Goal: Task Accomplishment & Management: Use online tool/utility

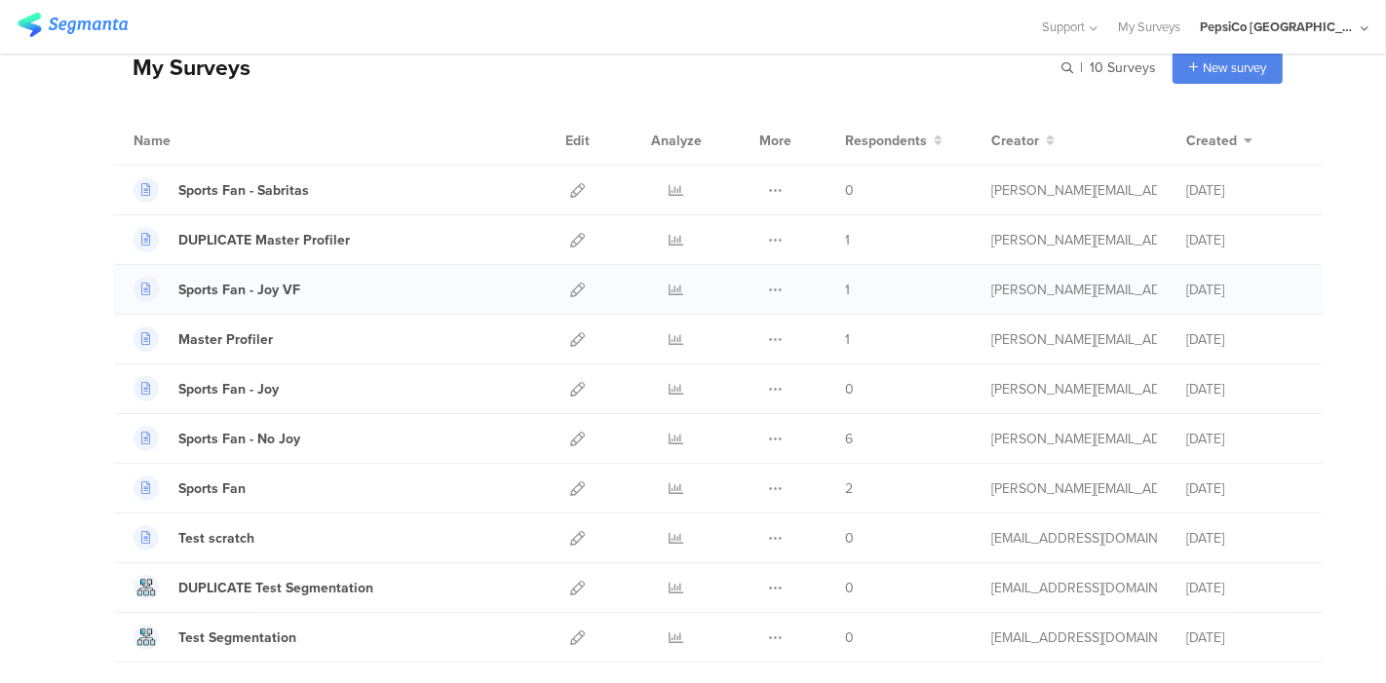
scroll to position [99, 0]
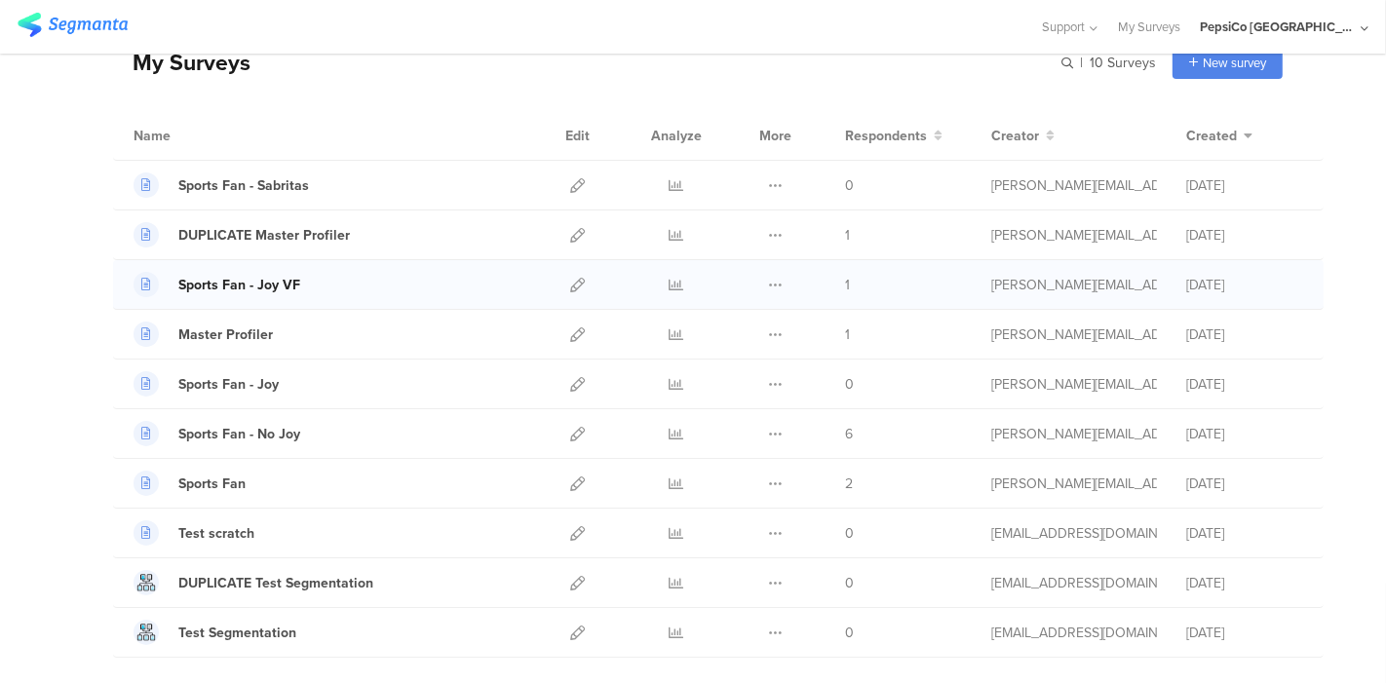
click at [227, 277] on div "Sports Fan - Joy VF" at bounding box center [239, 285] width 122 height 20
click at [570, 387] on icon at bounding box center [577, 384] width 15 height 15
click at [227, 387] on div "Sports Fan - Joy" at bounding box center [228, 384] width 100 height 20
click at [570, 284] on icon at bounding box center [577, 285] width 15 height 15
click at [264, 280] on div "Sports Fan - Joy VF" at bounding box center [239, 285] width 122 height 20
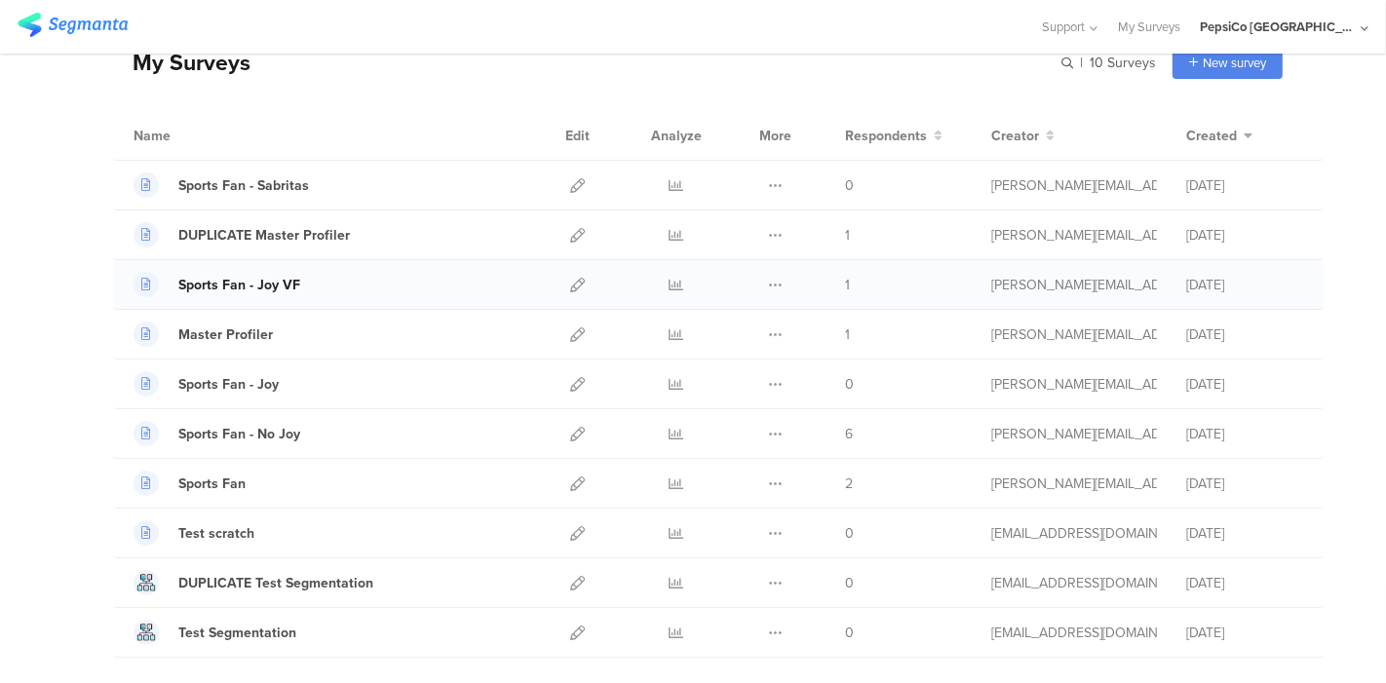
click at [272, 284] on div "Sports Fan - Joy VF" at bounding box center [239, 285] width 122 height 20
click at [669, 280] on icon at bounding box center [676, 285] width 15 height 15
click at [264, 226] on div "DUPLICATE Master Profiler" at bounding box center [264, 235] width 172 height 20
click at [234, 328] on div "Master Profiler" at bounding box center [225, 334] width 95 height 20
click at [570, 235] on icon at bounding box center [577, 235] width 15 height 15
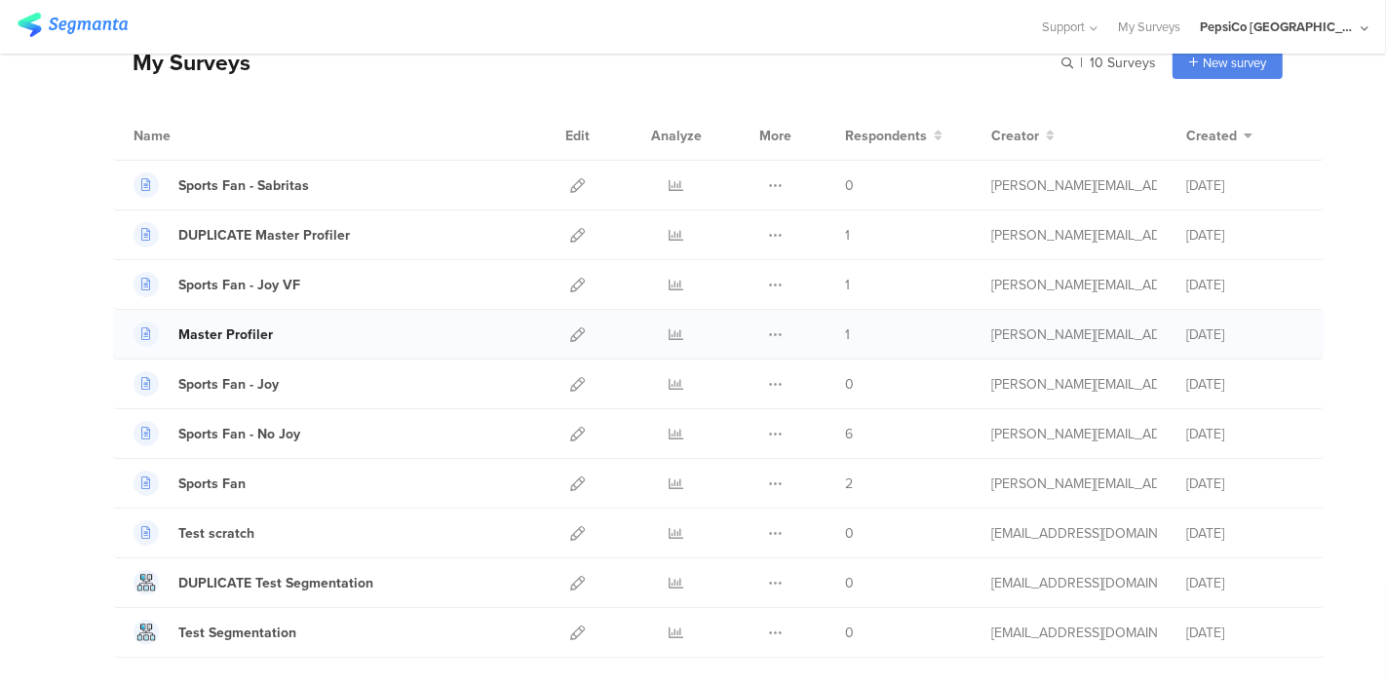
click at [211, 331] on div "Master Profiler" at bounding box center [225, 334] width 95 height 20
click at [570, 327] on icon at bounding box center [577, 334] width 15 height 15
click at [768, 237] on icon at bounding box center [775, 235] width 15 height 15
click at [570, 236] on icon at bounding box center [577, 235] width 15 height 15
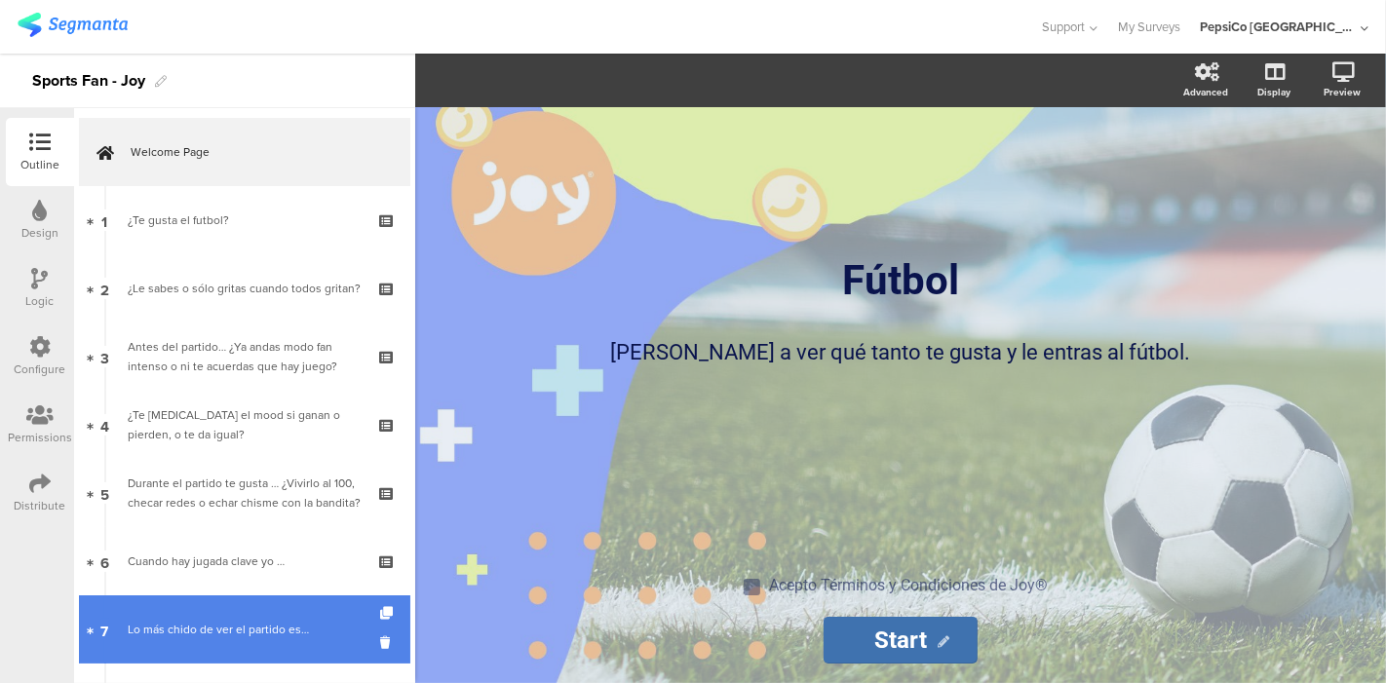
scroll to position [160, 0]
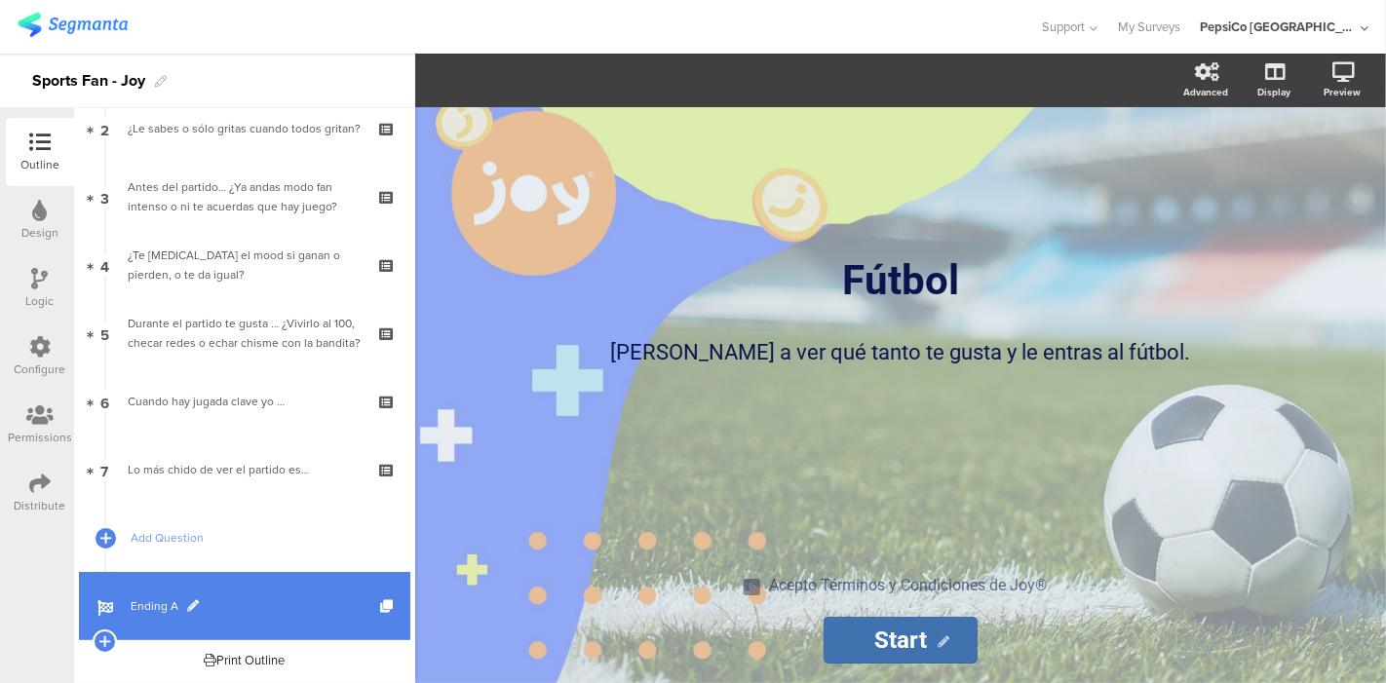
click at [177, 591] on link "Ending A" at bounding box center [244, 606] width 331 height 68
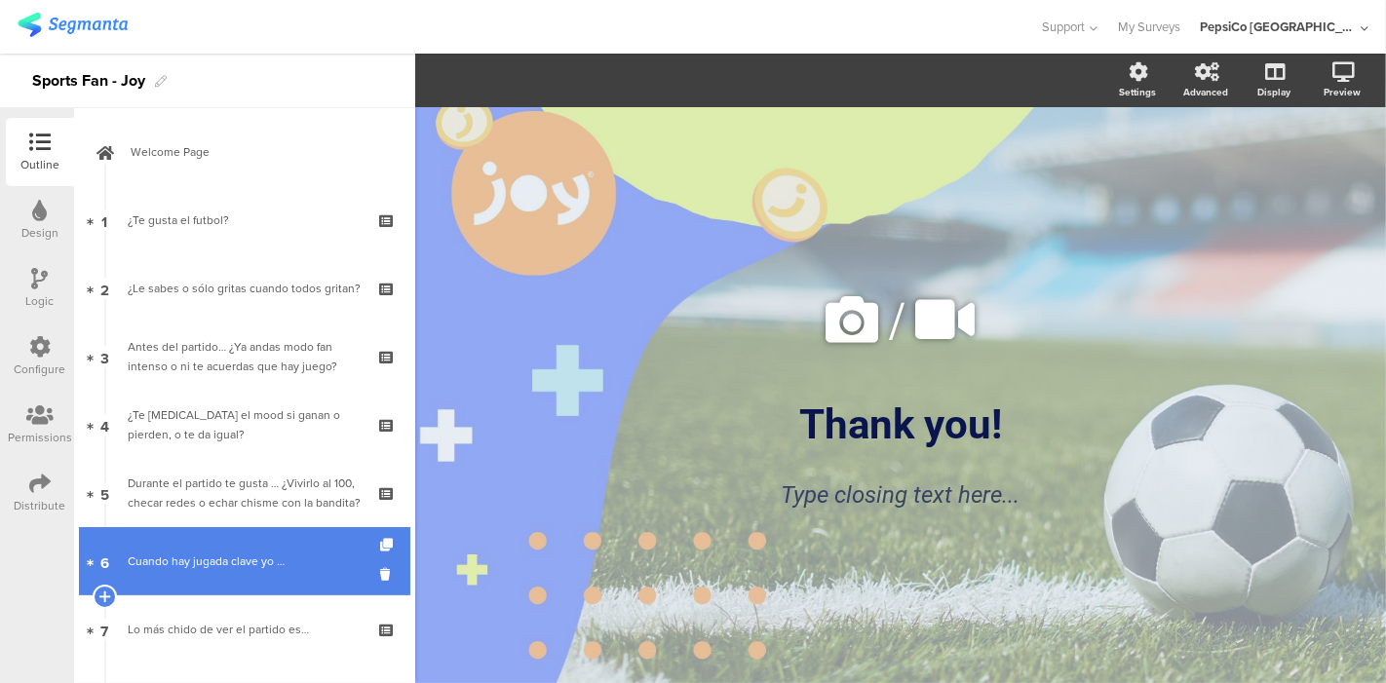
scroll to position [160, 0]
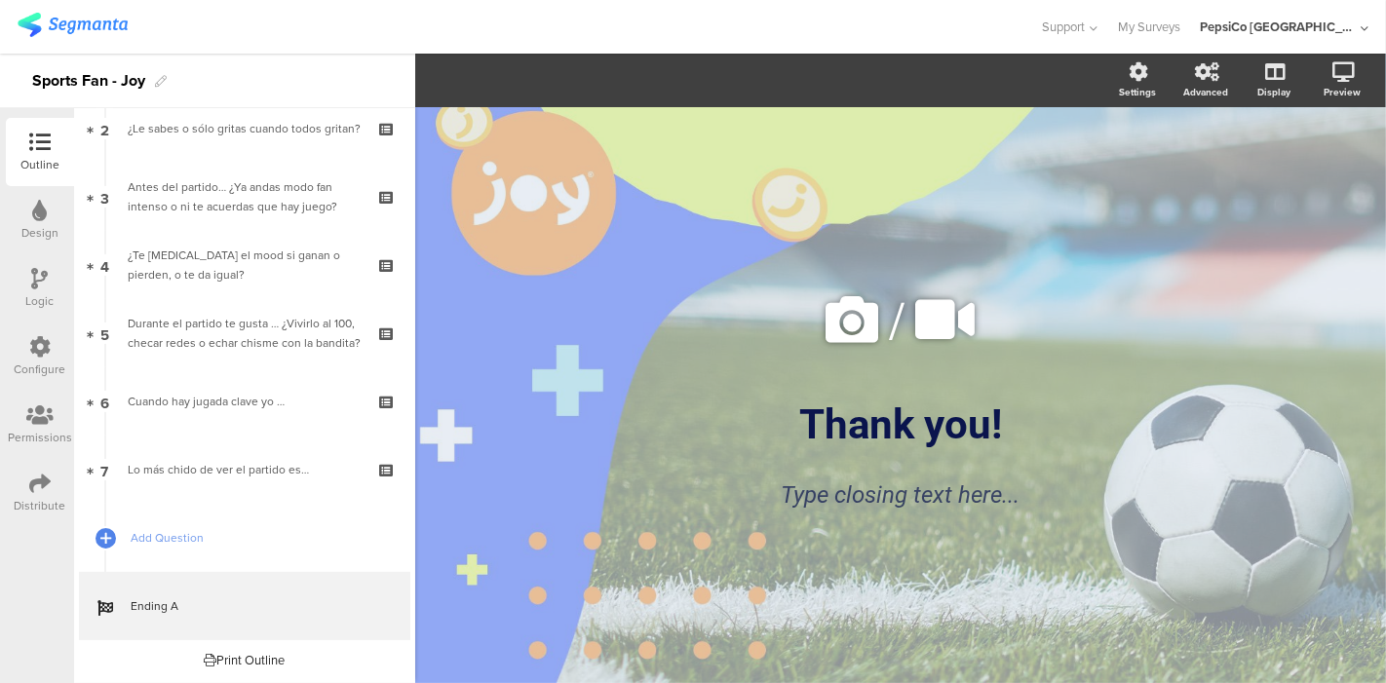
click at [37, 281] on icon at bounding box center [40, 278] width 17 height 21
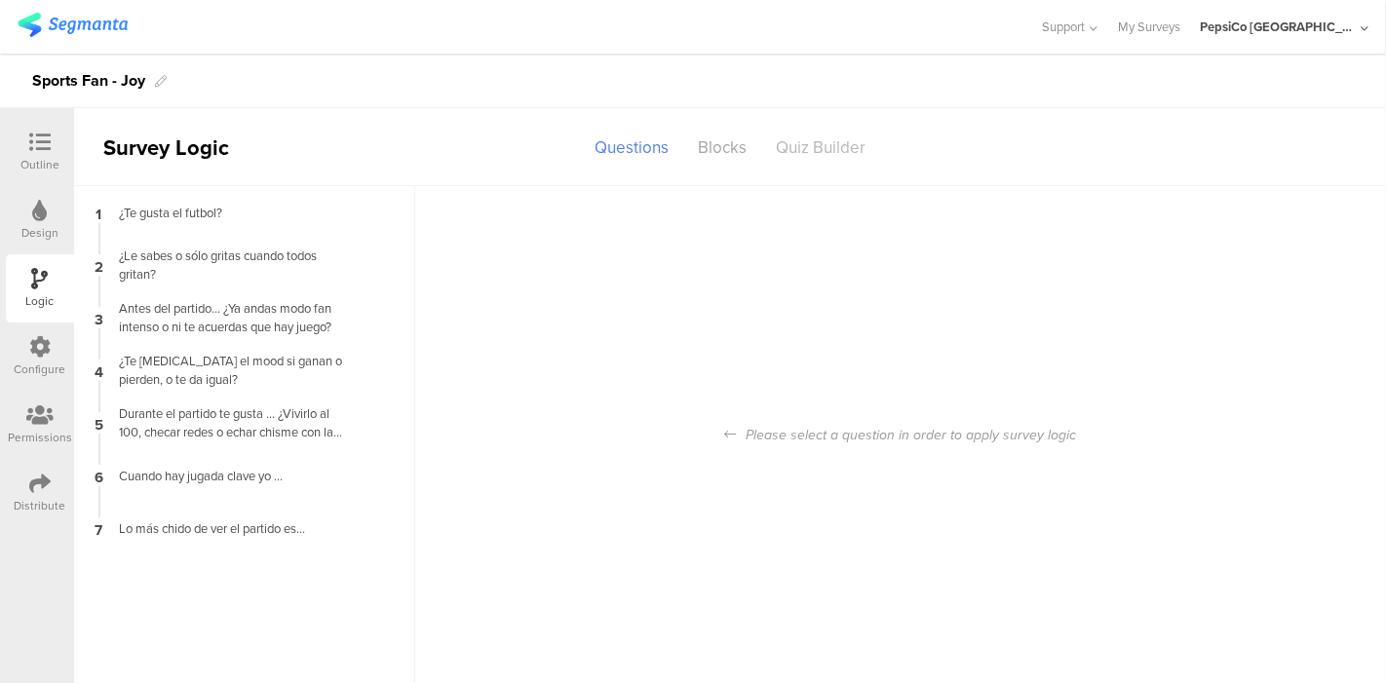
click at [799, 147] on div "Quiz Builder" at bounding box center [820, 148] width 119 height 34
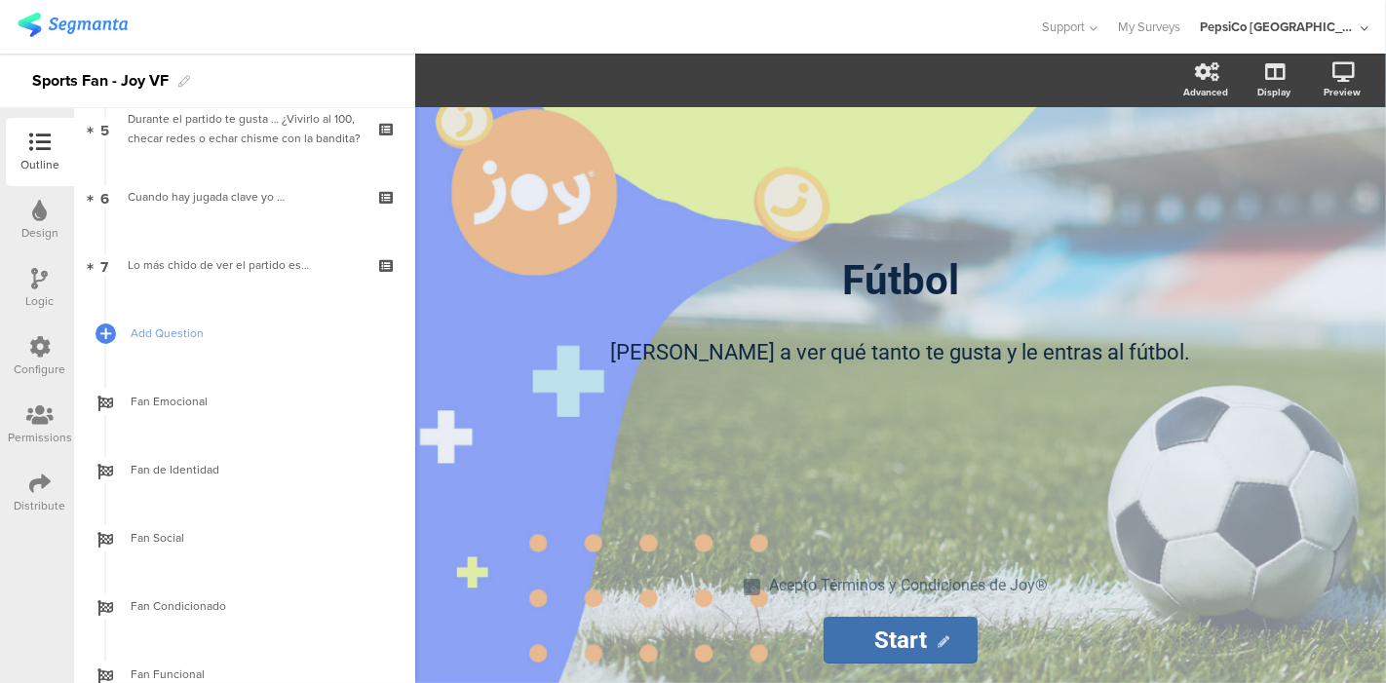
scroll to position [433, 0]
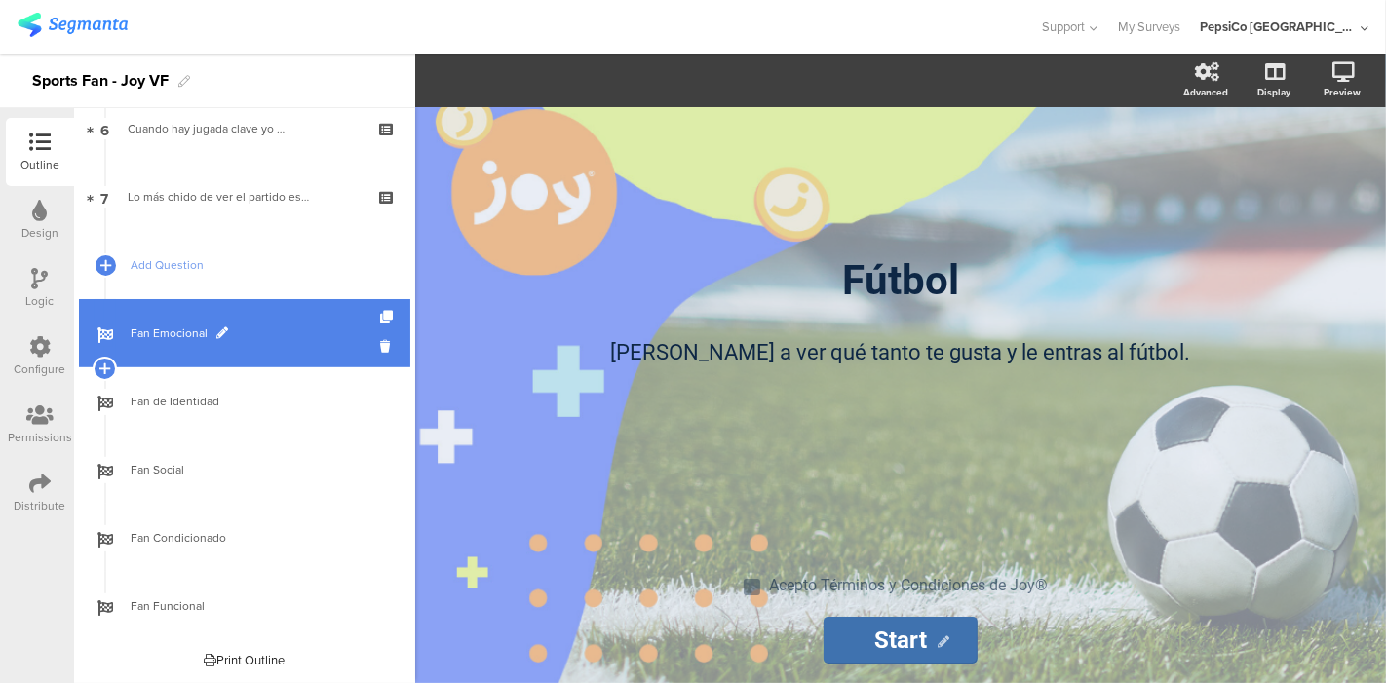
click at [255, 308] on link "Fan Emocional" at bounding box center [244, 333] width 331 height 68
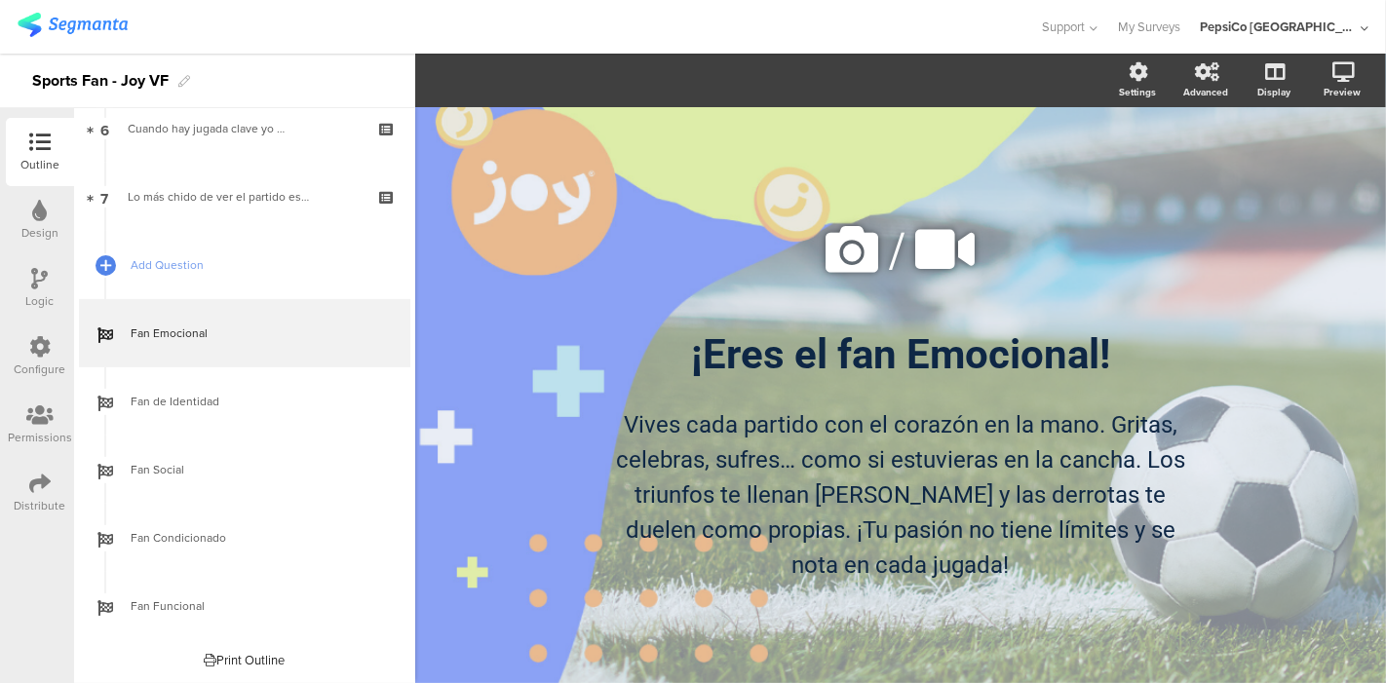
click at [48, 280] on div "Logic" at bounding box center [40, 288] width 68 height 68
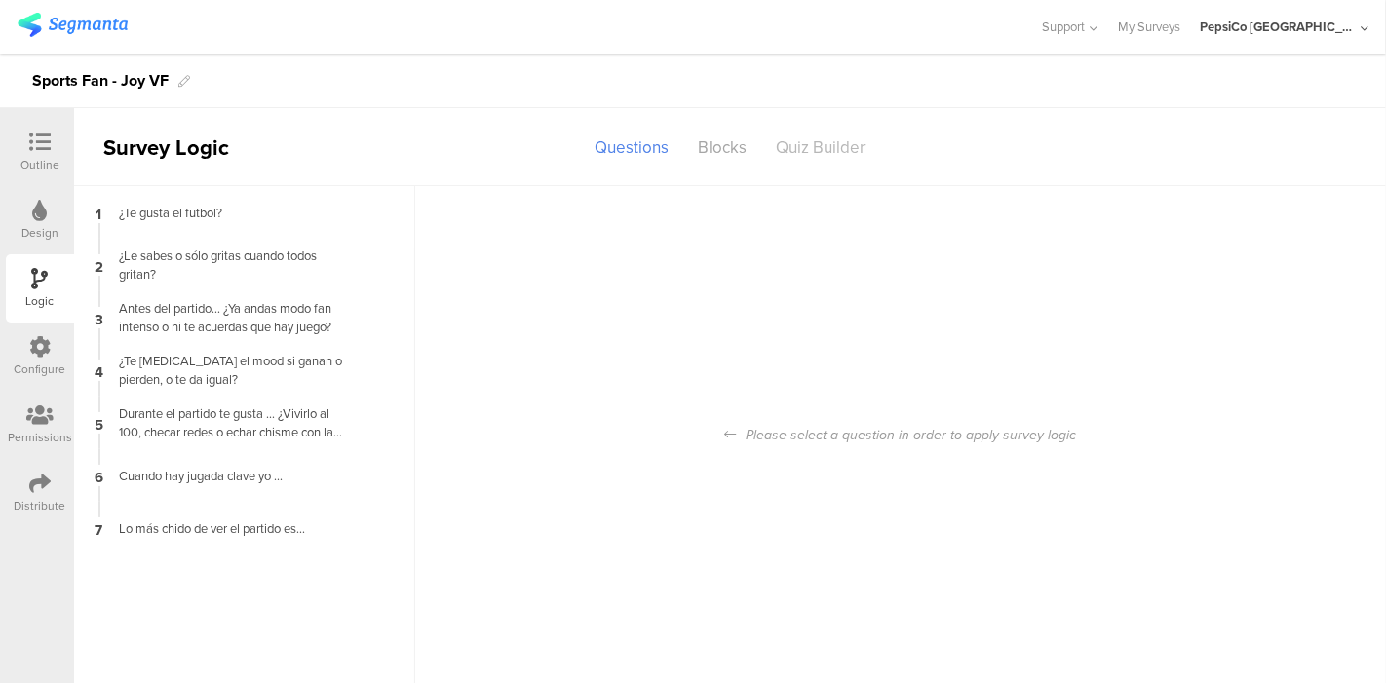
click at [808, 155] on div "Quiz Builder" at bounding box center [820, 148] width 119 height 34
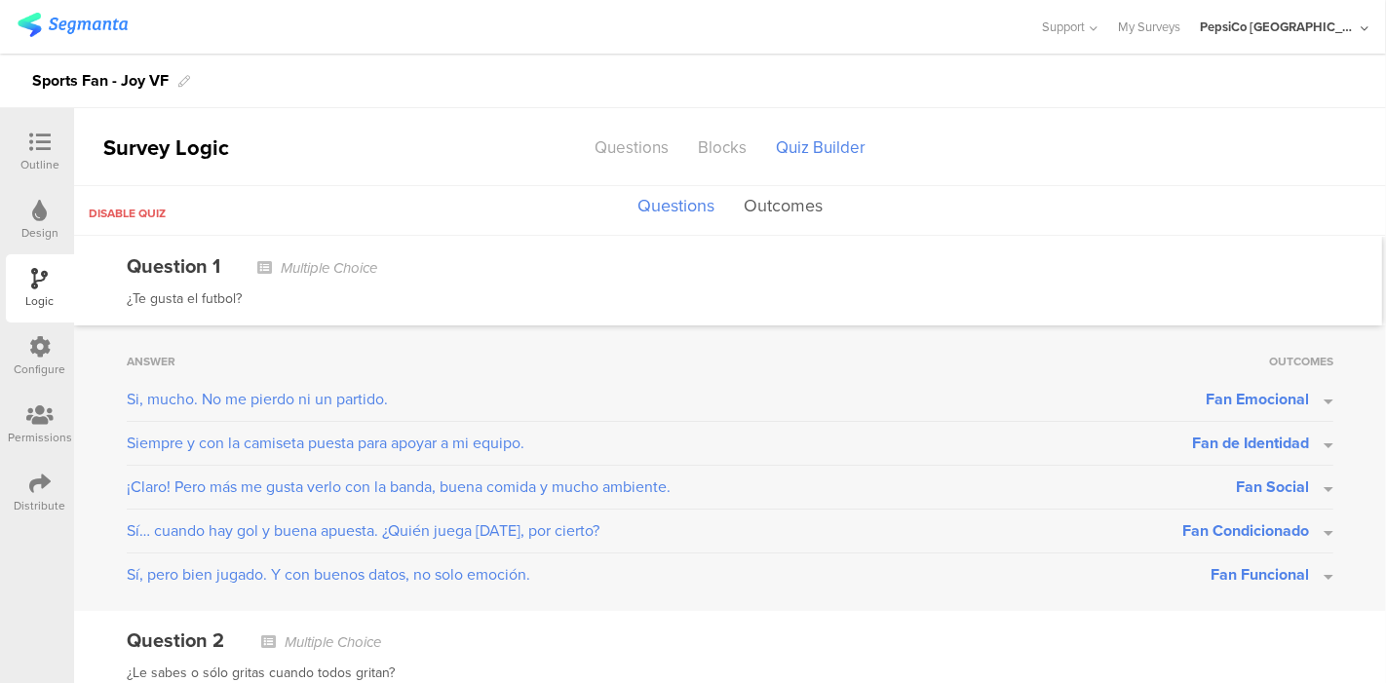
click at [798, 194] on button "Outcomes" at bounding box center [783, 206] width 89 height 37
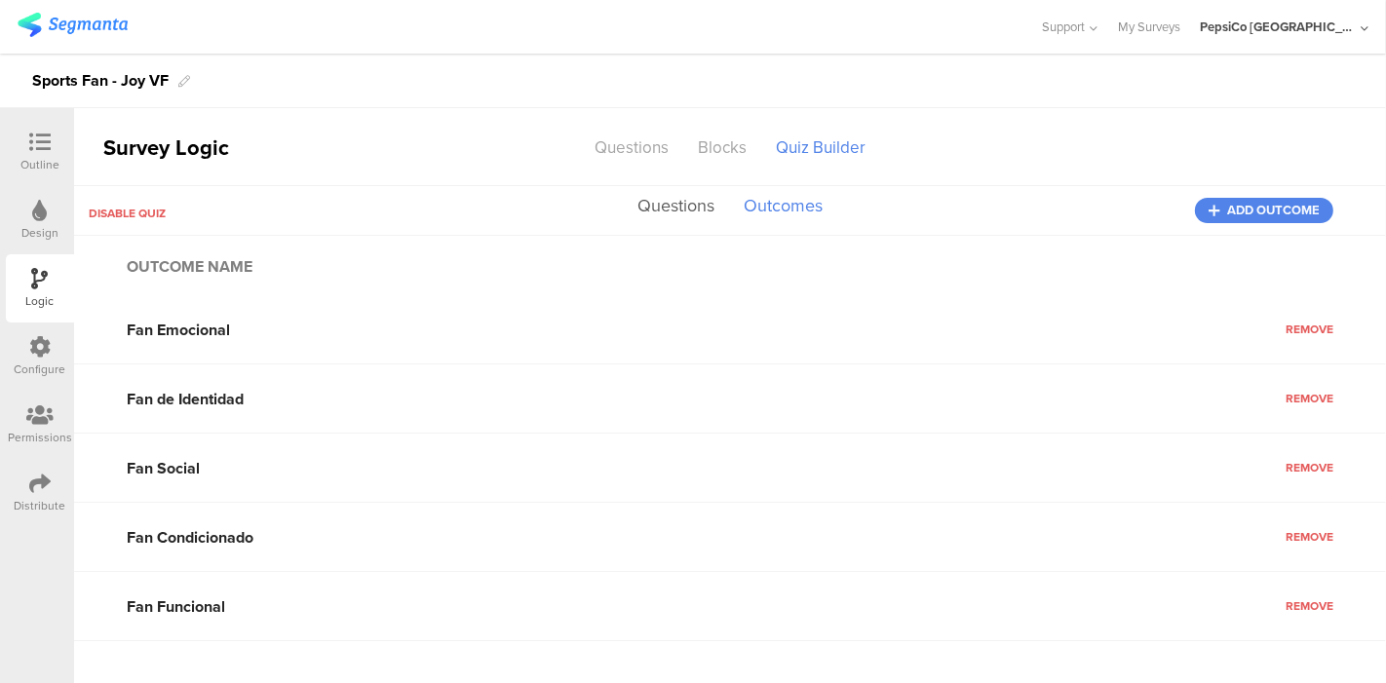
click at [652, 210] on button "Questions" at bounding box center [675, 206] width 87 height 37
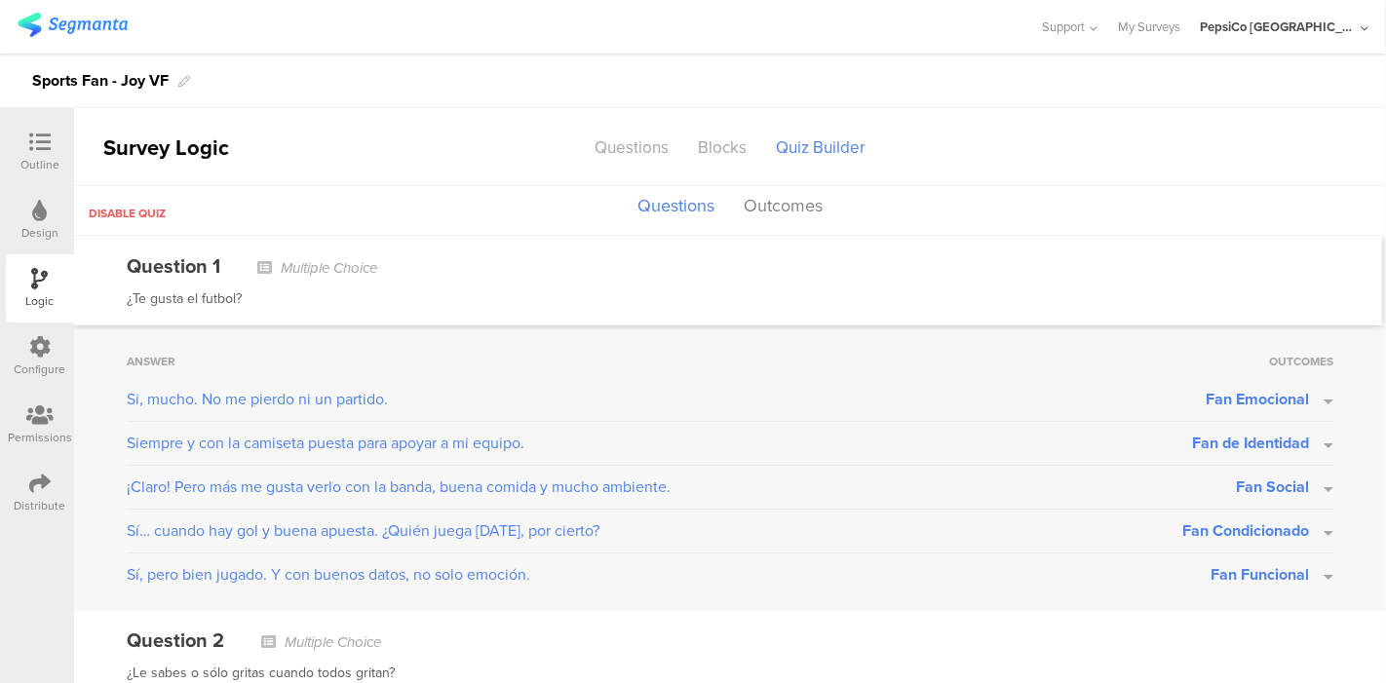
click at [1310, 401] on button "Fan Emocional" at bounding box center [1269, 399] width 128 height 22
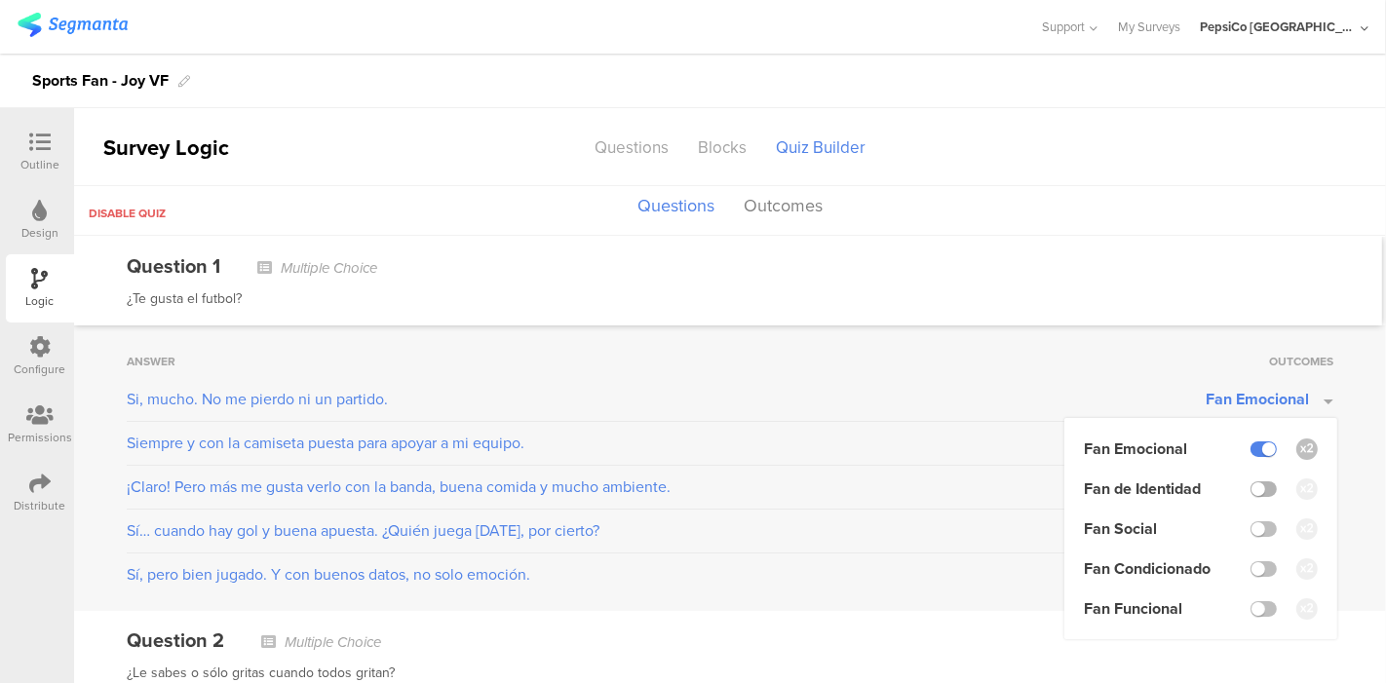
click at [1250, 486] on label at bounding box center [1263, 489] width 26 height 16
click at [0, 0] on input "checkbox" at bounding box center [0, 0] width 0 height 0
click at [1250, 486] on label at bounding box center [1263, 489] width 26 height 16
click at [0, 0] on input "checkbox" at bounding box center [0, 0] width 0 height 0
click at [1151, 278] on div "Question 1 Multiple Choice" at bounding box center [728, 265] width 1202 height 29
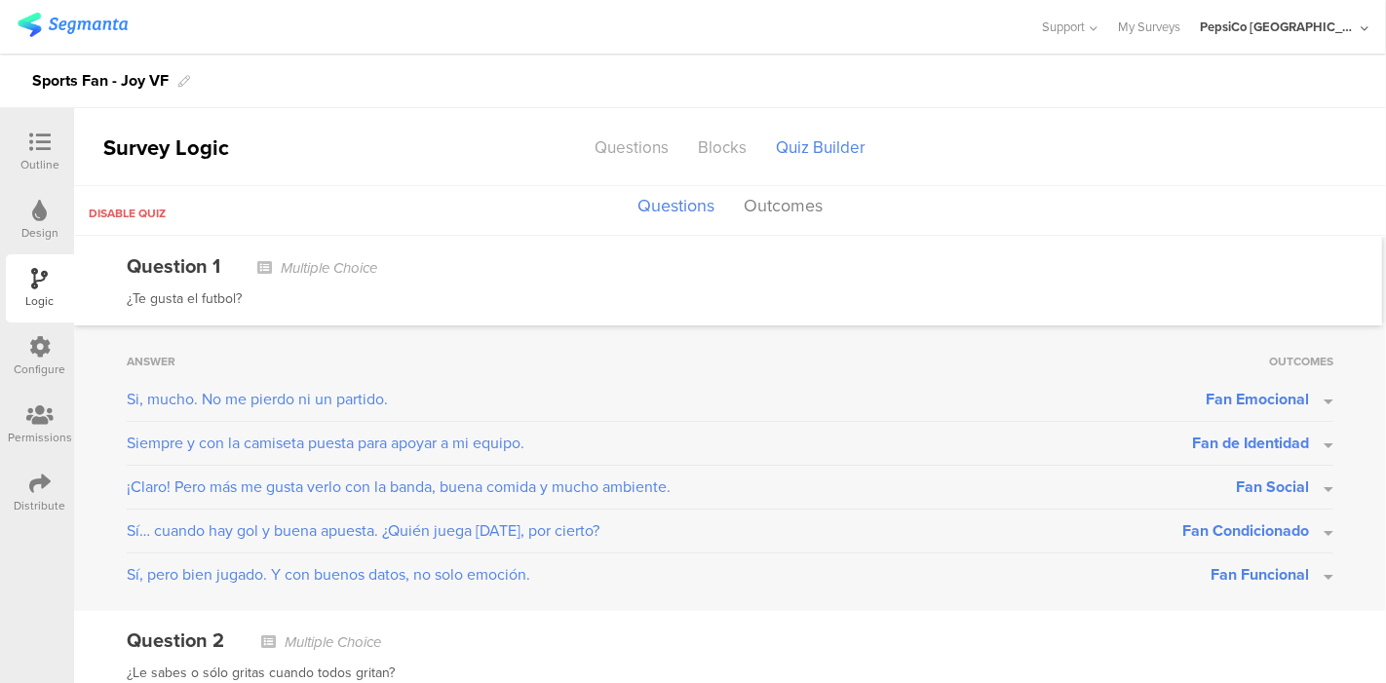
click at [1240, 400] on span "Fan Emocional" at bounding box center [1256, 399] width 103 height 22
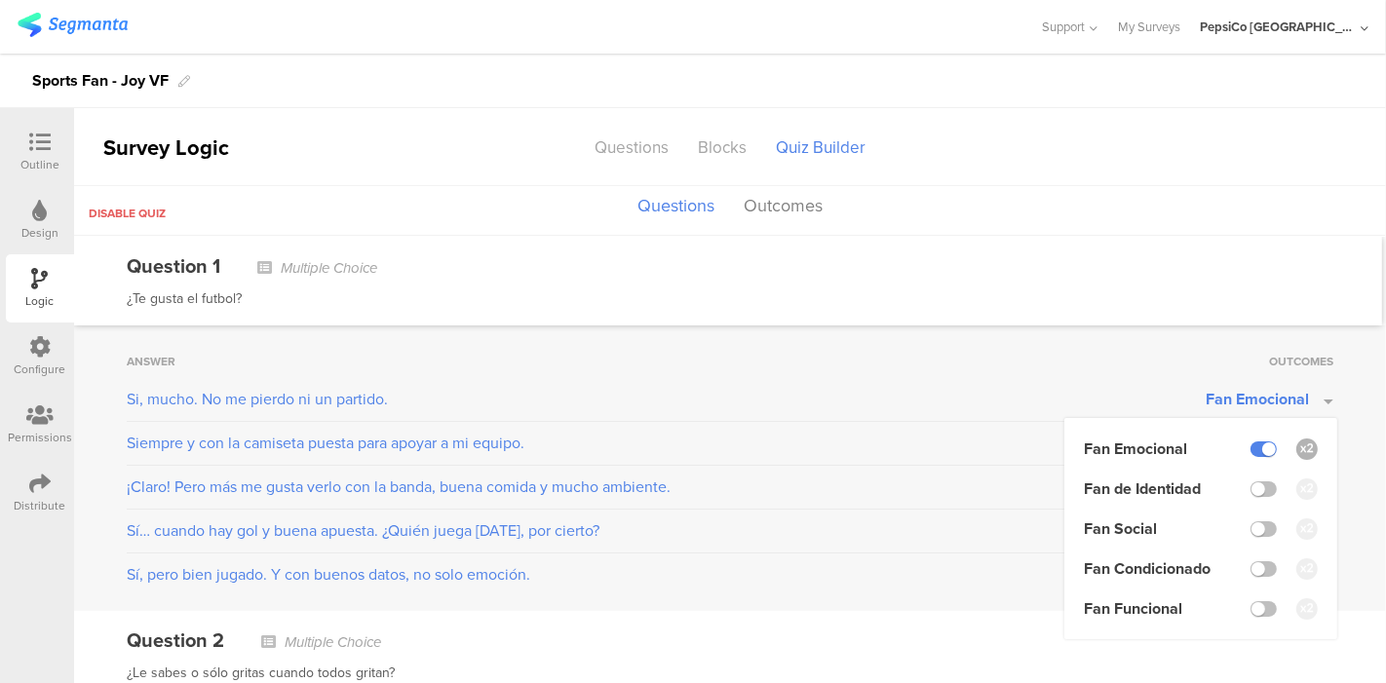
click at [1301, 451] on icon at bounding box center [1307, 448] width 13 height 13
click at [0, 0] on input "checkbox" at bounding box center [0, 0] width 0 height 0
click at [1301, 451] on icon at bounding box center [1307, 448] width 13 height 13
click at [0, 0] on input "checkbox" at bounding box center [0, 0] width 0 height 0
click at [1301, 451] on icon at bounding box center [1307, 448] width 13 height 13
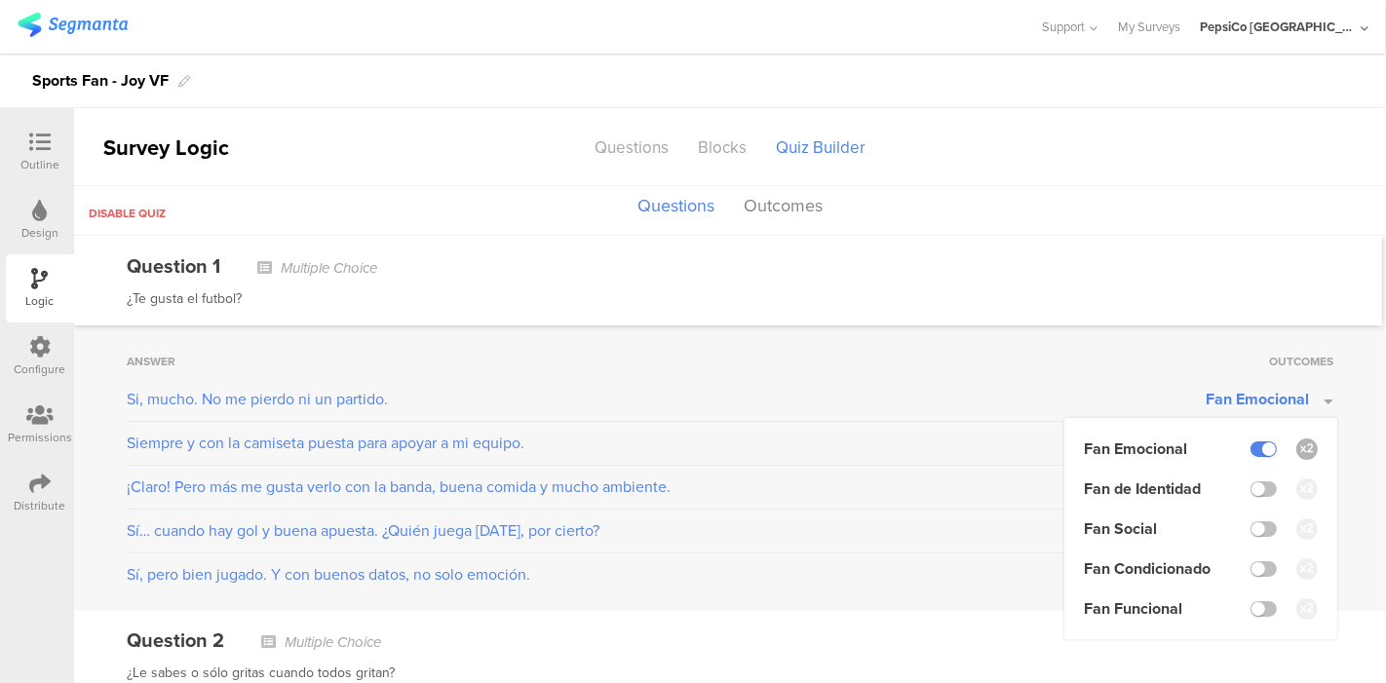
click at [0, 0] on input "checkbox" at bounding box center [0, 0] width 0 height 0
click at [1301, 451] on icon at bounding box center [1307, 448] width 13 height 13
click at [0, 0] on input "checkbox" at bounding box center [0, 0] width 0 height 0
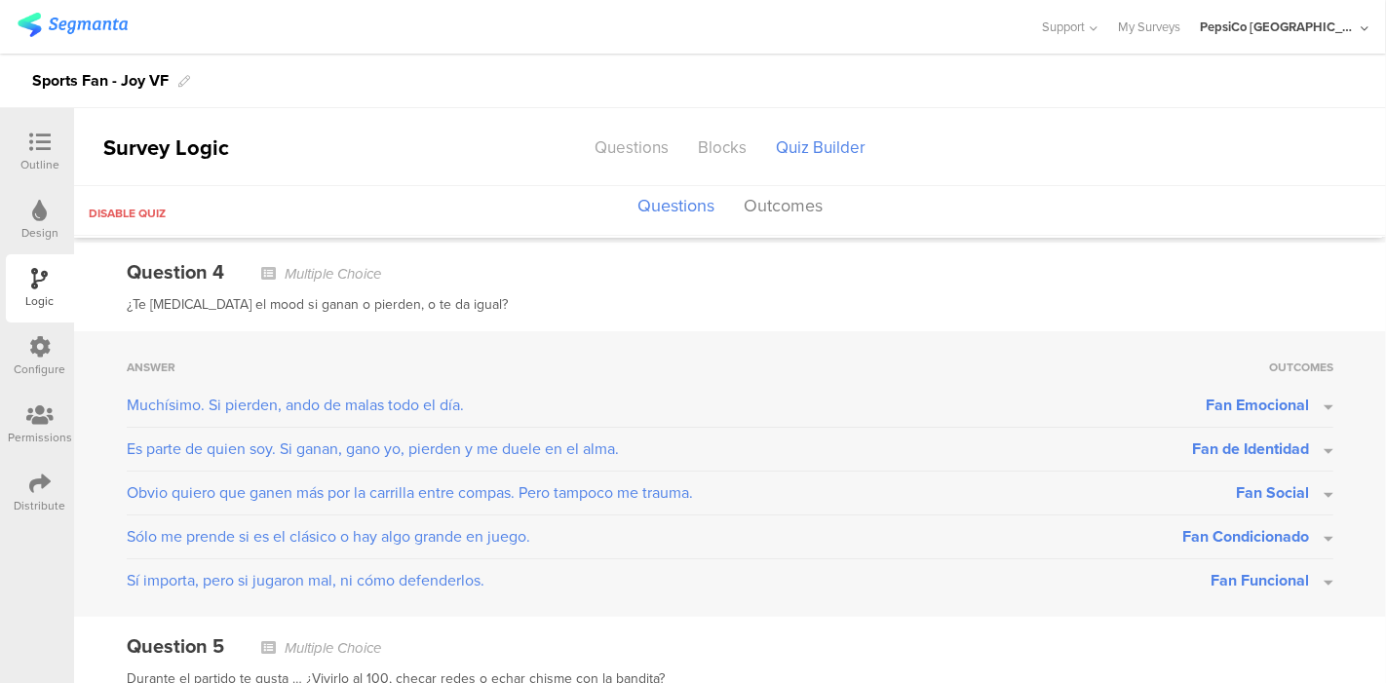
scroll to position [1110, 0]
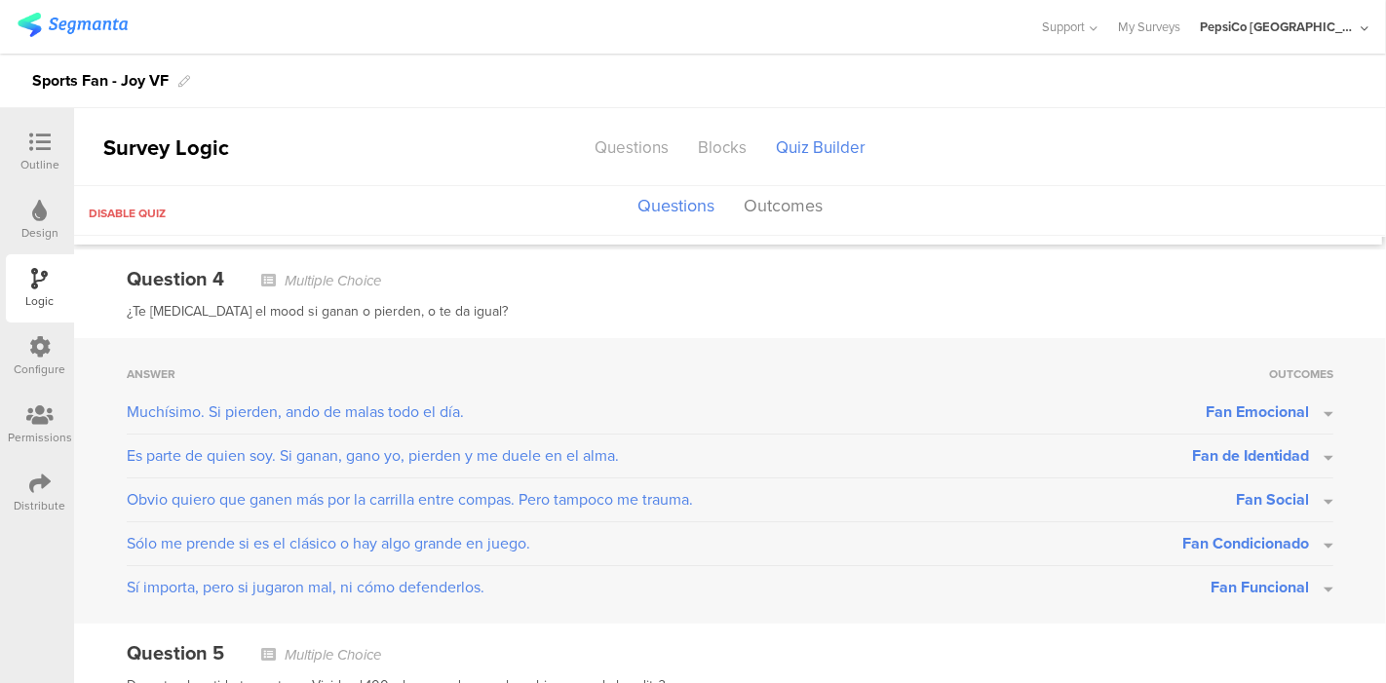
click at [1314, 404] on button "Fan Emocional" at bounding box center [1269, 411] width 128 height 22
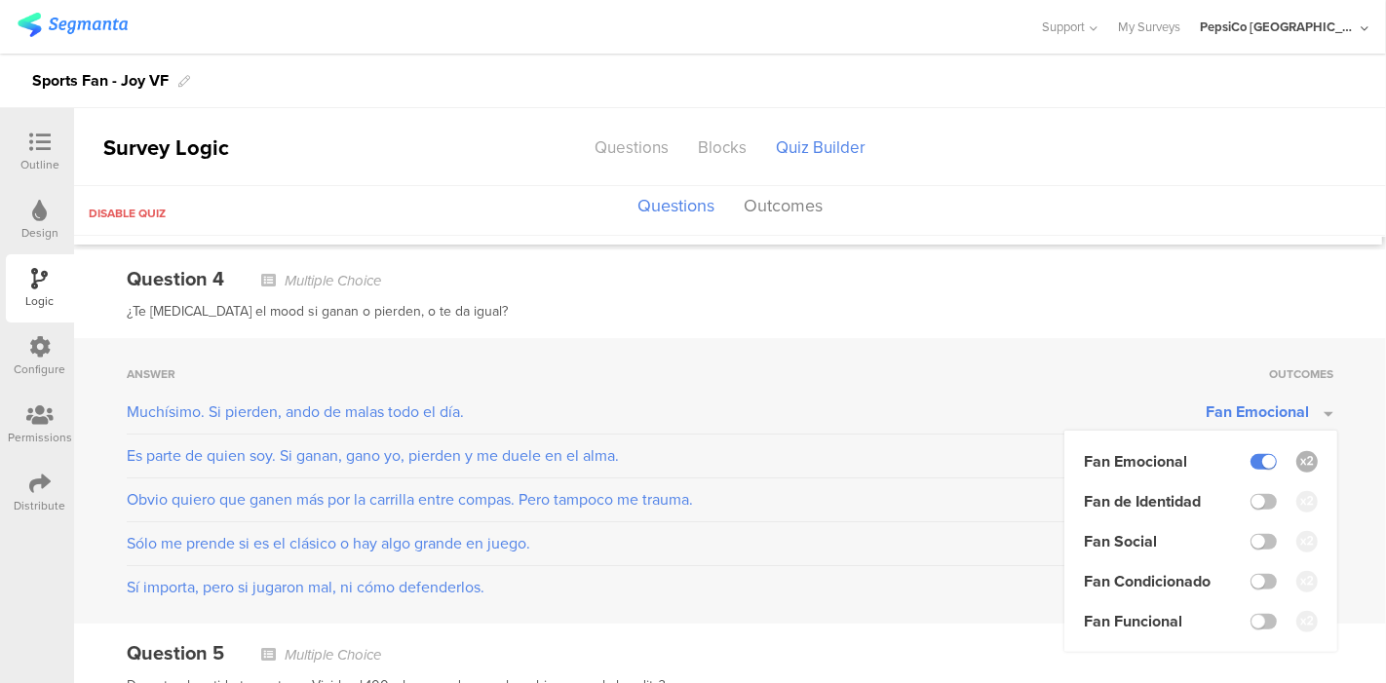
click at [1301, 460] on icon at bounding box center [1307, 461] width 13 height 13
click at [0, 0] on input "checkbox" at bounding box center [0, 0] width 0 height 0
click at [1353, 419] on div "Answer Outcomes Muchísimo. Si pierden, ando de malas todo el día. Fan Emocional…" at bounding box center [730, 481] width 1312 height 286
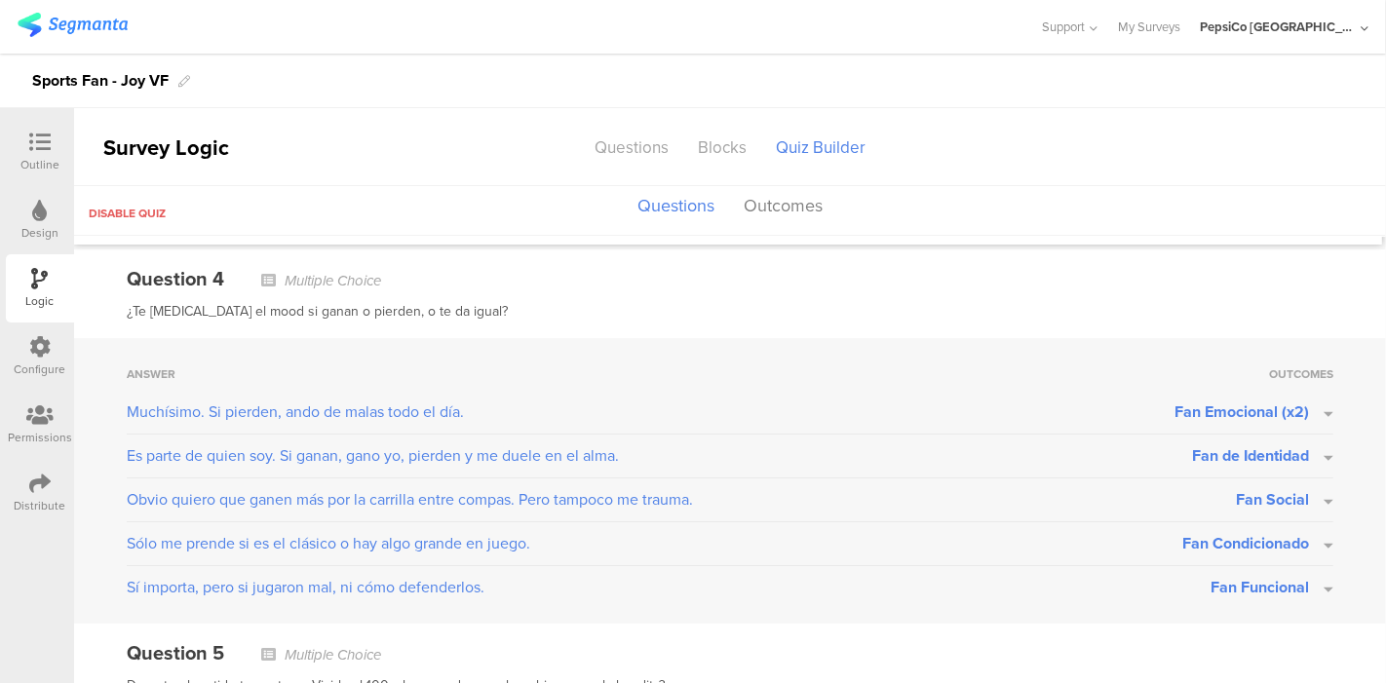
click at [1310, 452] on button "Fan de Identidad" at bounding box center [1262, 455] width 141 height 22
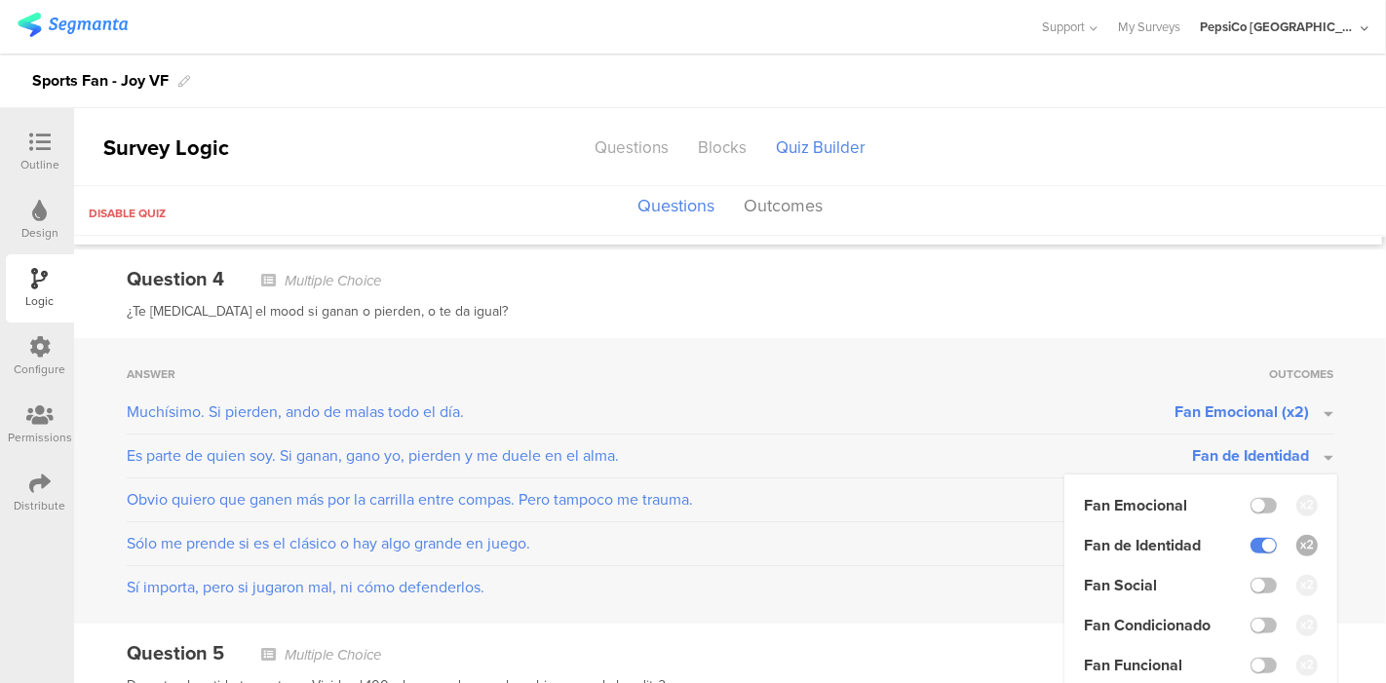
click at [1301, 544] on icon at bounding box center [1307, 545] width 13 height 13
click at [0, 0] on input "checkbox" at bounding box center [0, 0] width 0 height 0
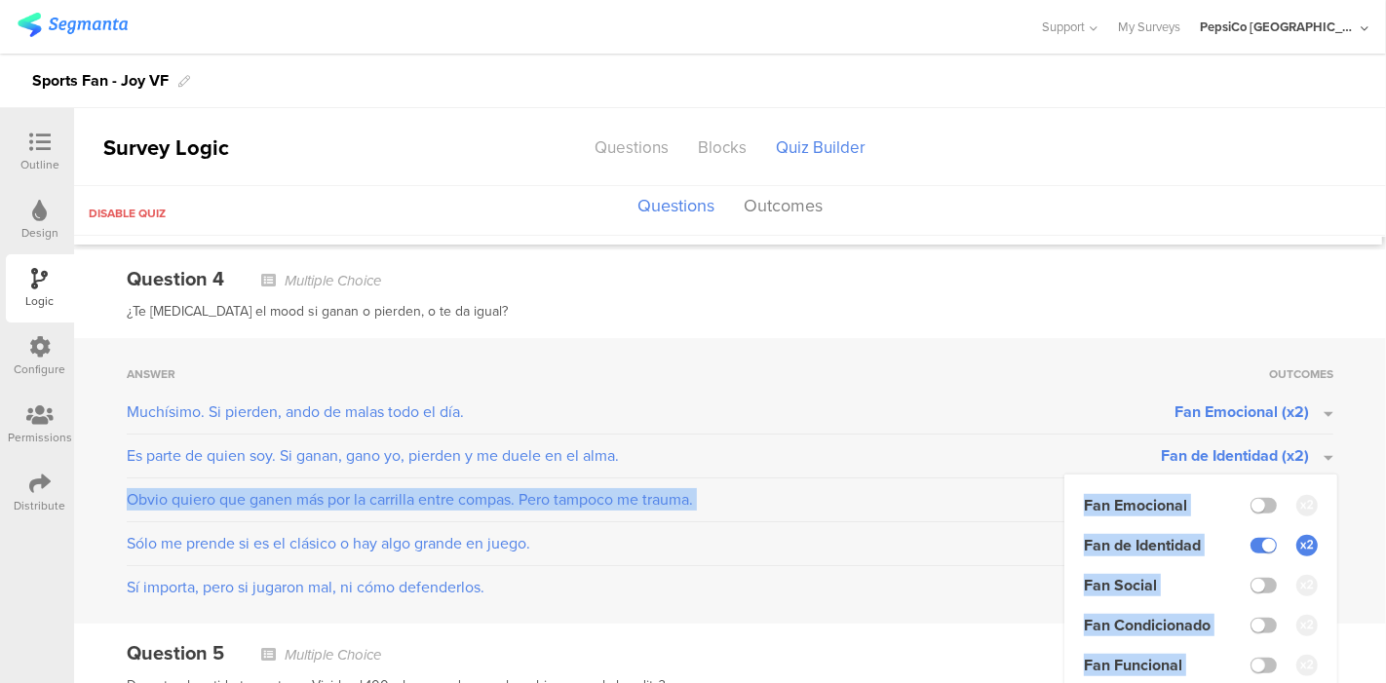
drag, startPoint x: 1353, startPoint y: 476, endPoint x: 1348, endPoint y: 487, distance: 12.7
click at [1348, 487] on div "Answer Outcomes Muchísimo. Si pierden, ando de malas todo el día. Fan Emocional…" at bounding box center [730, 481] width 1312 height 286
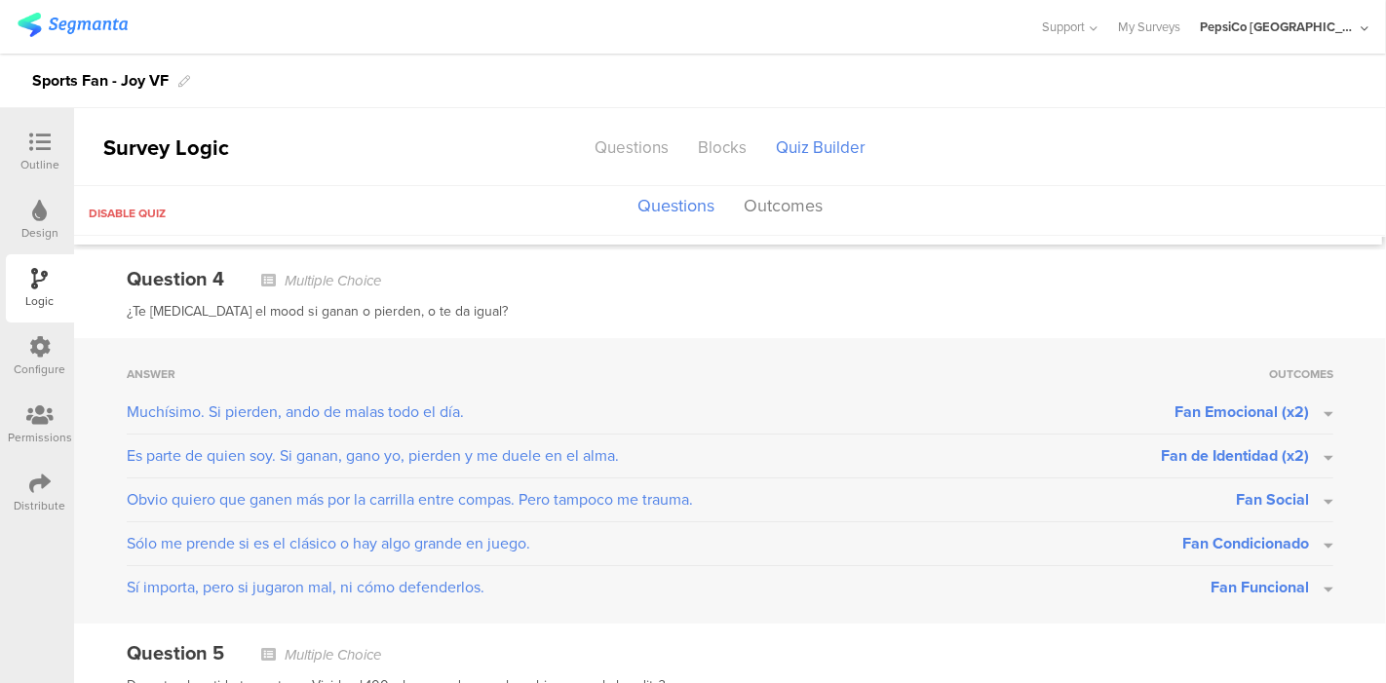
click at [1348, 487] on div "Answer Outcomes Muchísimo. Si pierden, ando de malas todo el día. Fan Emocional…" at bounding box center [730, 481] width 1312 height 286
click at [1297, 491] on button "Fan Social" at bounding box center [1284, 499] width 97 height 22
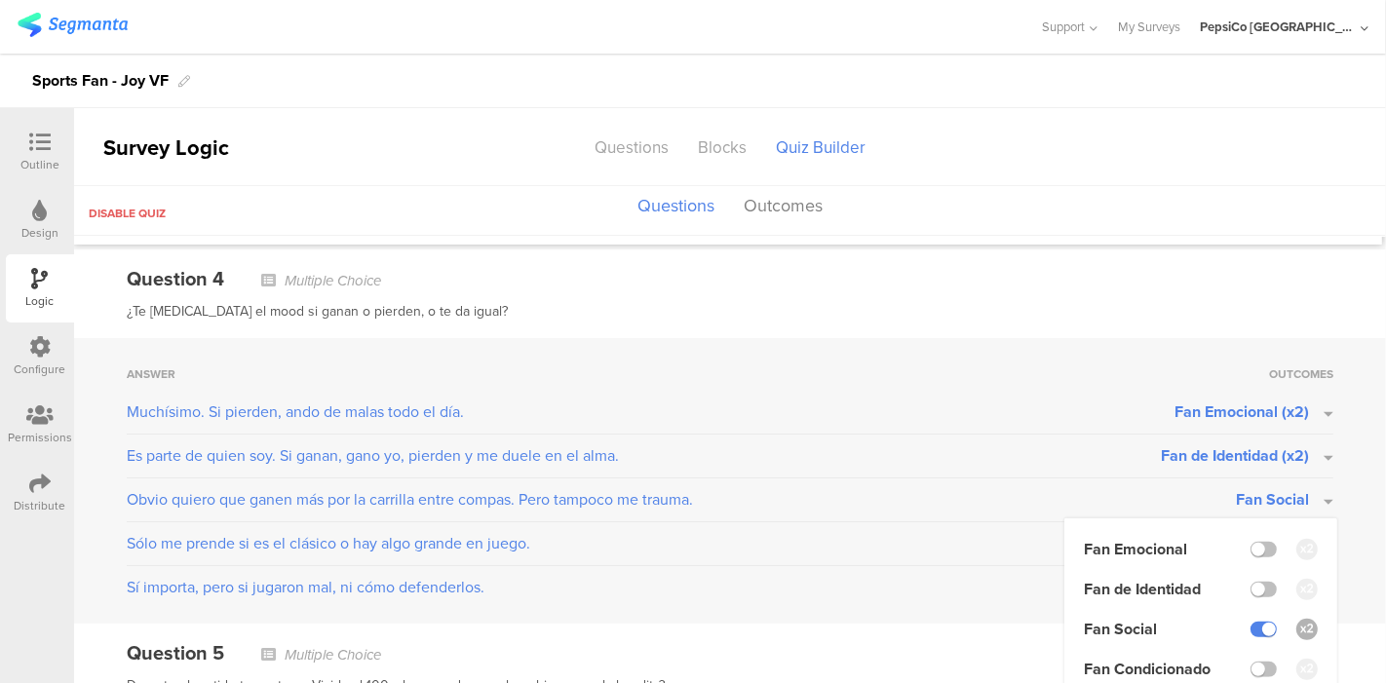
click at [1301, 625] on icon at bounding box center [1307, 629] width 13 height 13
click at [0, 0] on input "checkbox" at bounding box center [0, 0] width 0 height 0
click at [1348, 492] on div "Answer Outcomes Muchísimo. Si pierden, ando de malas todo el día. Fan Emocional…" at bounding box center [730, 481] width 1312 height 286
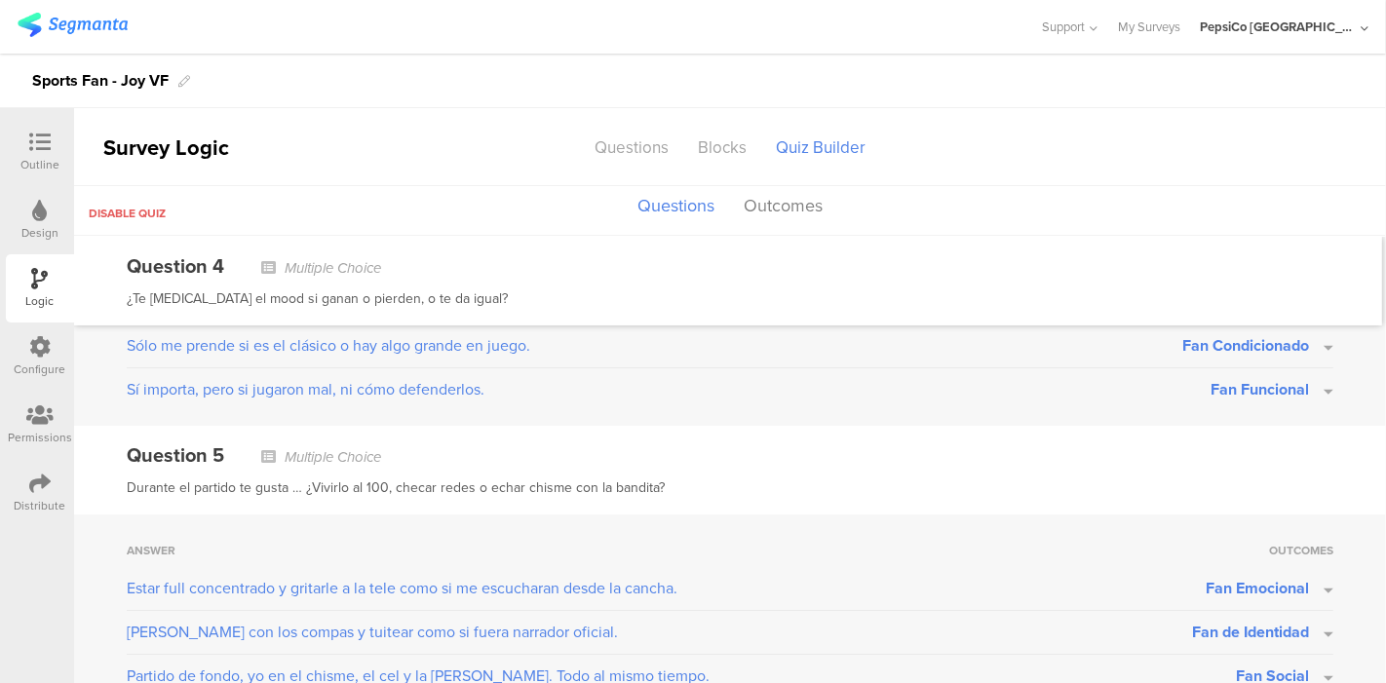
scroll to position [1309, 0]
click at [1311, 339] on button "Fan Condicionado" at bounding box center [1257, 344] width 151 height 22
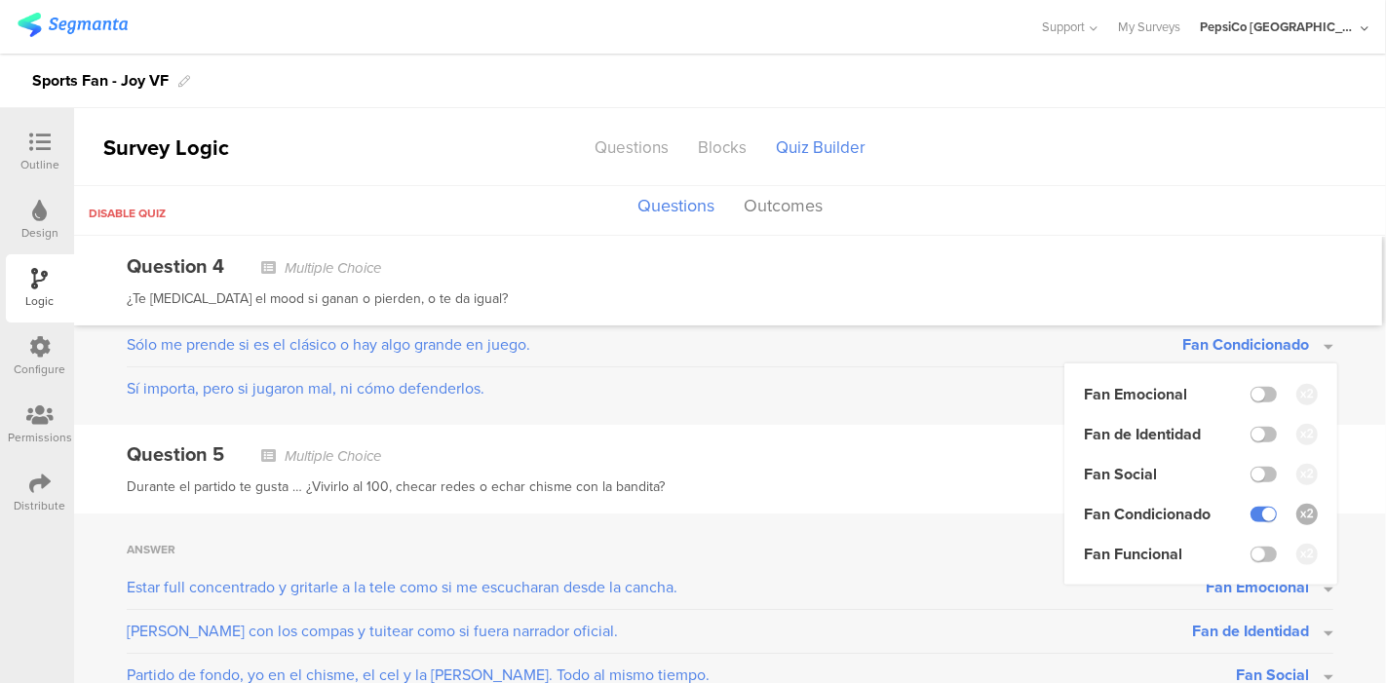
click at [1301, 508] on icon at bounding box center [1307, 514] width 13 height 13
click at [0, 0] on input "checkbox" at bounding box center [0, 0] width 0 height 0
click at [1336, 382] on div "Answer Outcomes Muchísimo. Si pierden, ando de malas todo el día. Fan Emocional…" at bounding box center [730, 282] width 1312 height 286
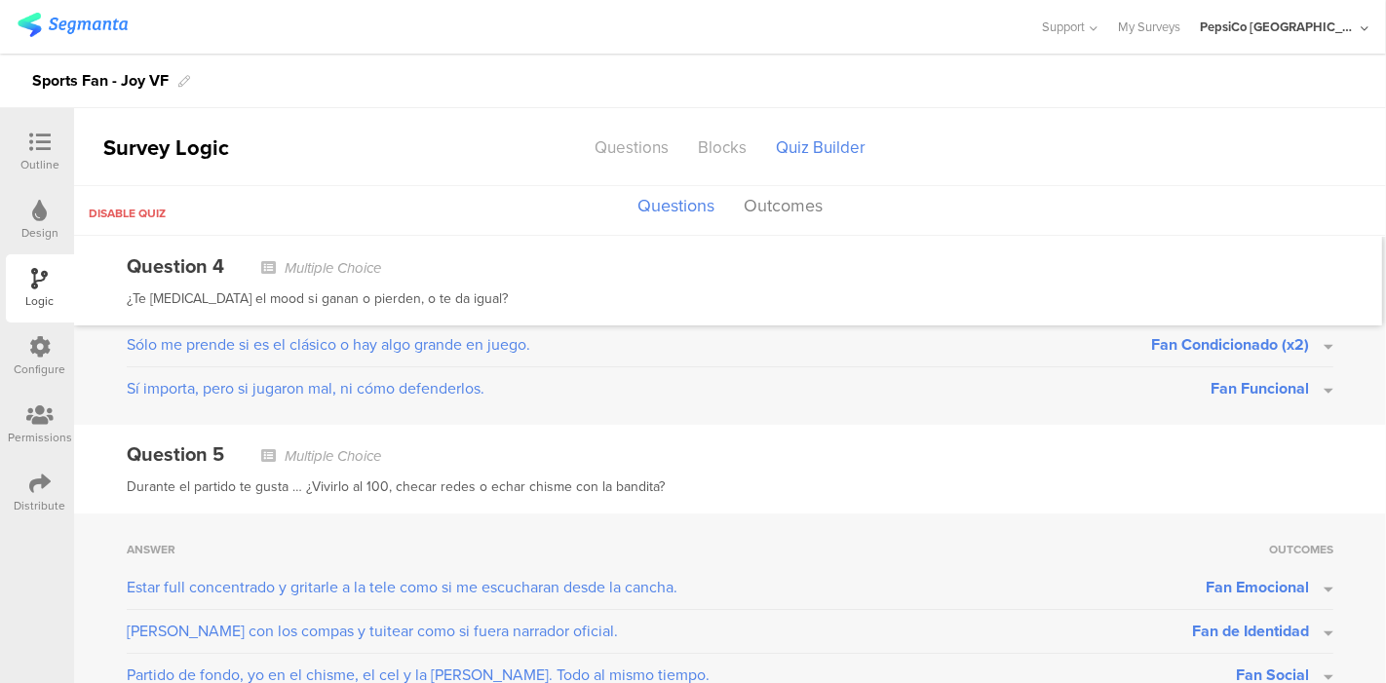
click at [1306, 382] on button "Fan Funcional" at bounding box center [1271, 388] width 123 height 22
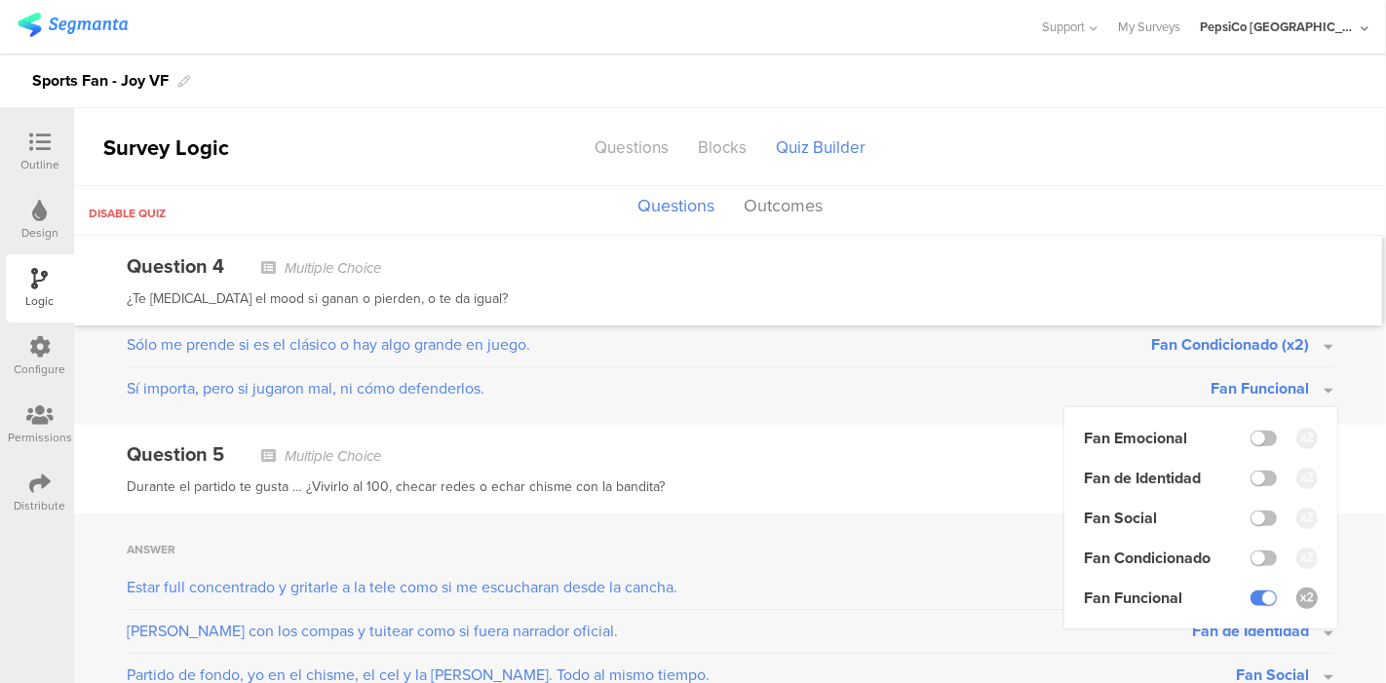
click at [1301, 596] on icon at bounding box center [1307, 597] width 13 height 13
click at [0, 0] on input "checkbox" at bounding box center [0, 0] width 0 height 0
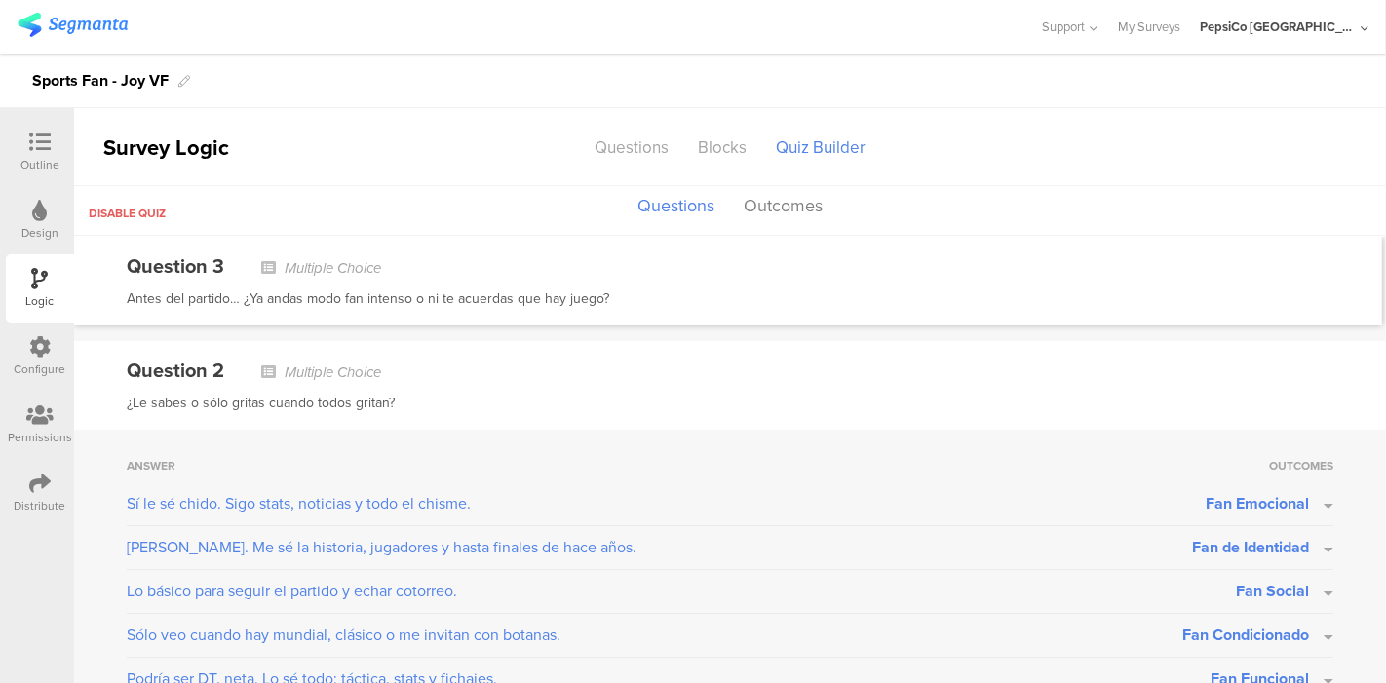
scroll to position [0, 0]
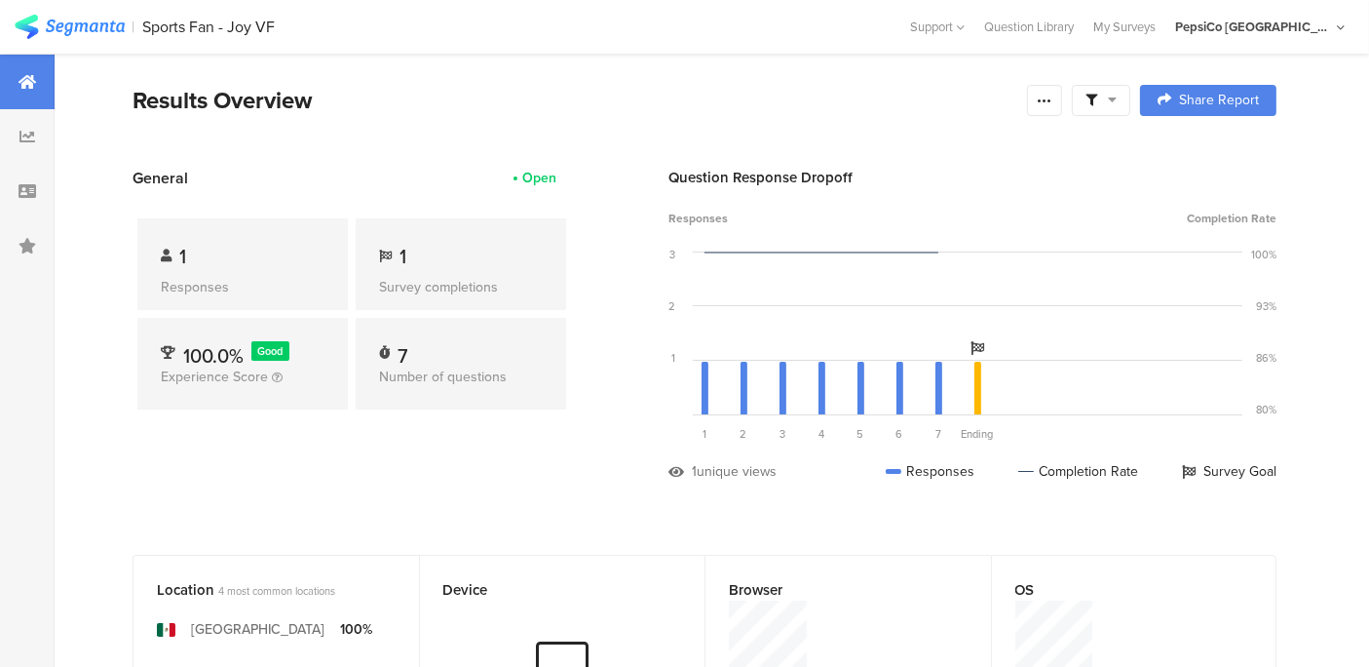
click at [1072, 123] on section "Results Overview Confidence Level 95 % Preview survey Edit survey Export Result…" at bounding box center [705, 125] width 1300 height 84
click at [1052, 105] on icon at bounding box center [1045, 101] width 16 height 16
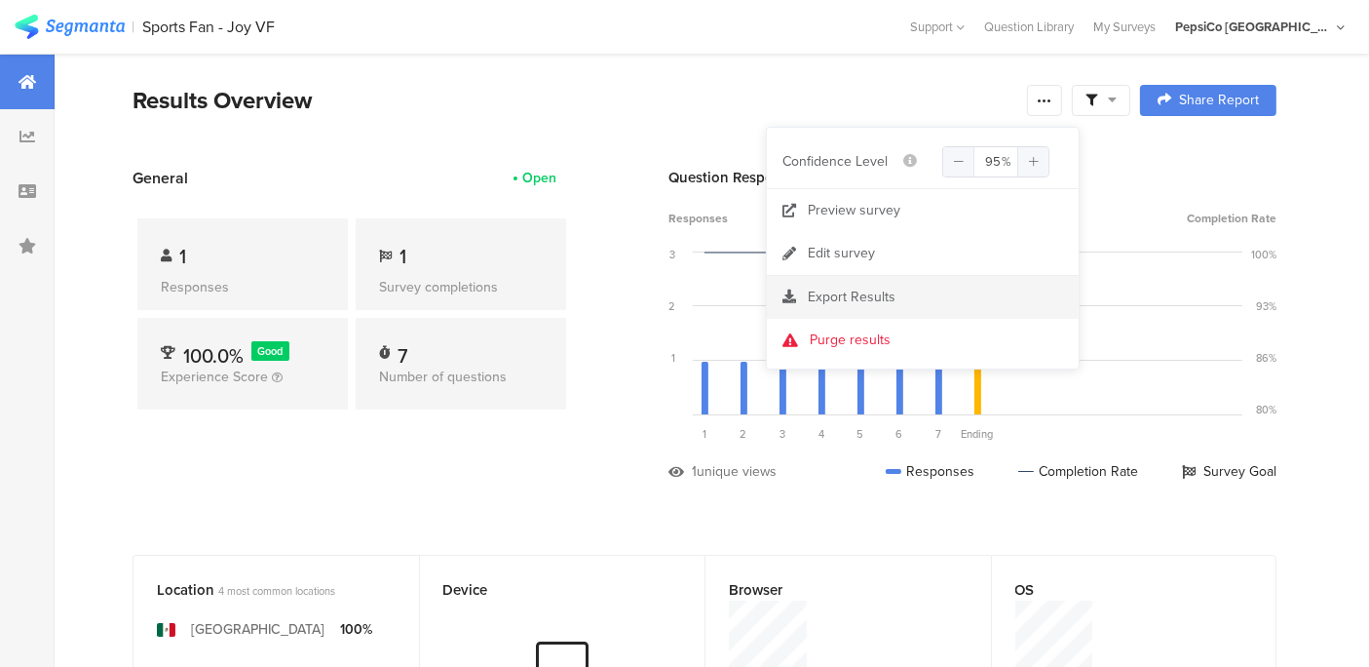
click at [824, 285] on section "Export Results" at bounding box center [923, 297] width 312 height 43
click at [831, 298] on span "Export Results" at bounding box center [852, 296] width 88 height 20
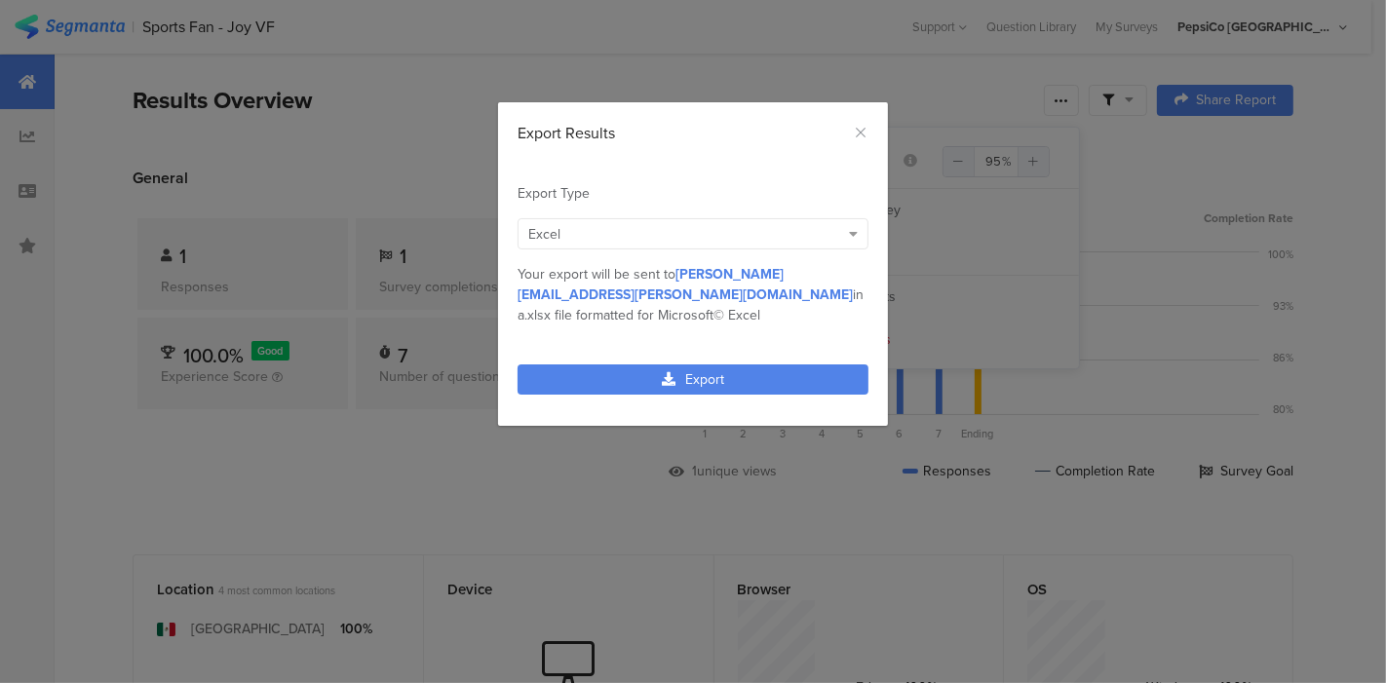
click at [733, 218] on div "Excel" at bounding box center [692, 233] width 351 height 31
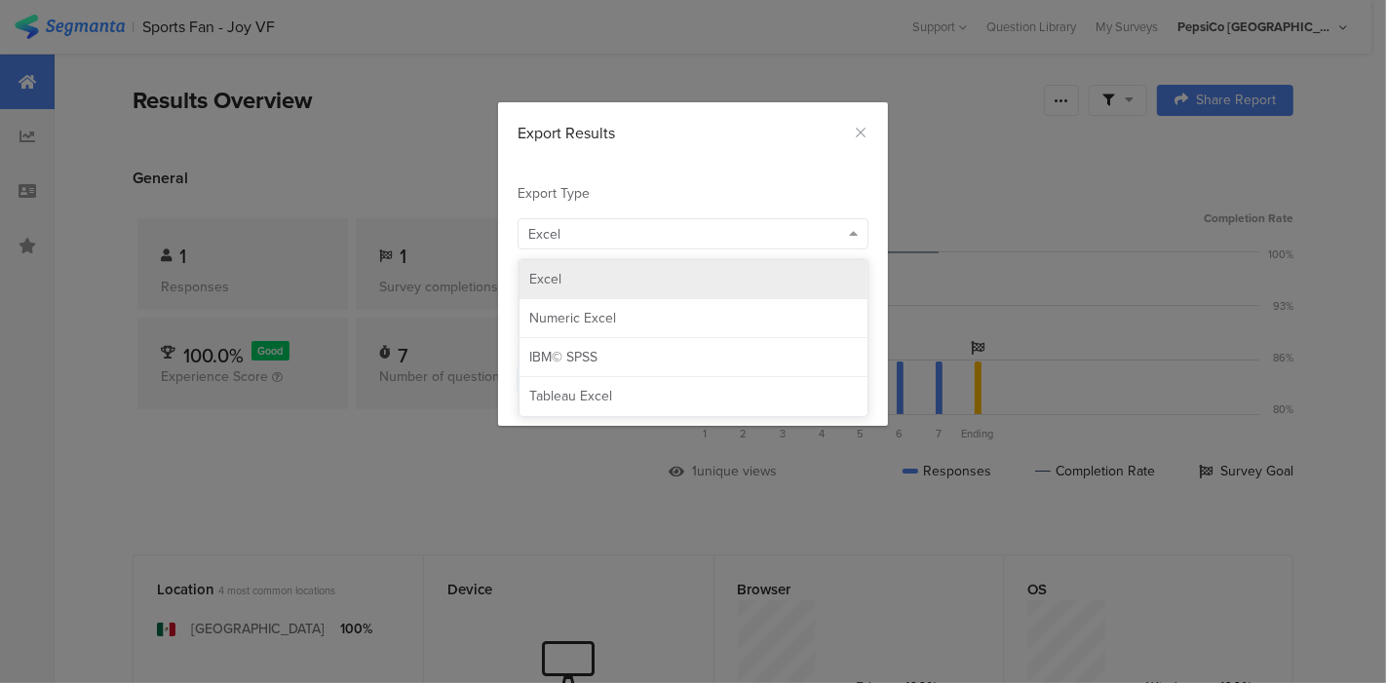
click at [640, 267] on div "Excel" at bounding box center [693, 279] width 348 height 39
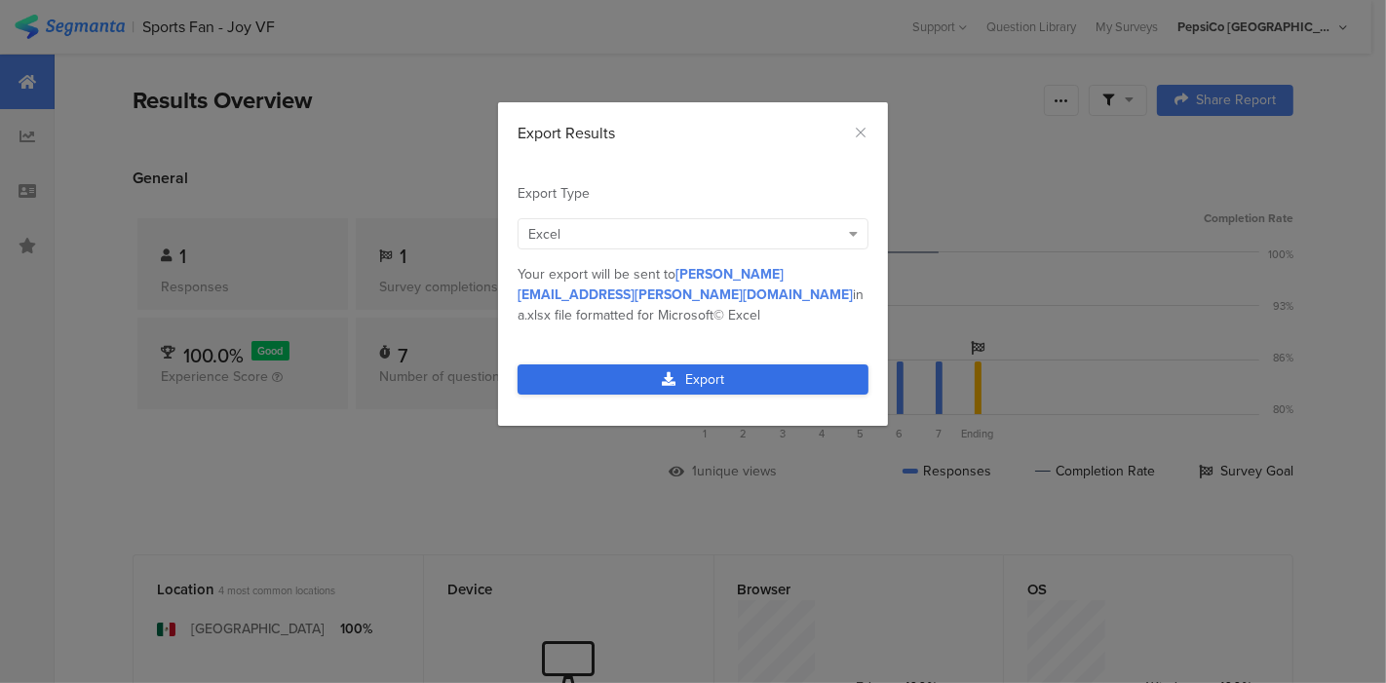
click at [651, 364] on link "Export" at bounding box center [692, 379] width 351 height 30
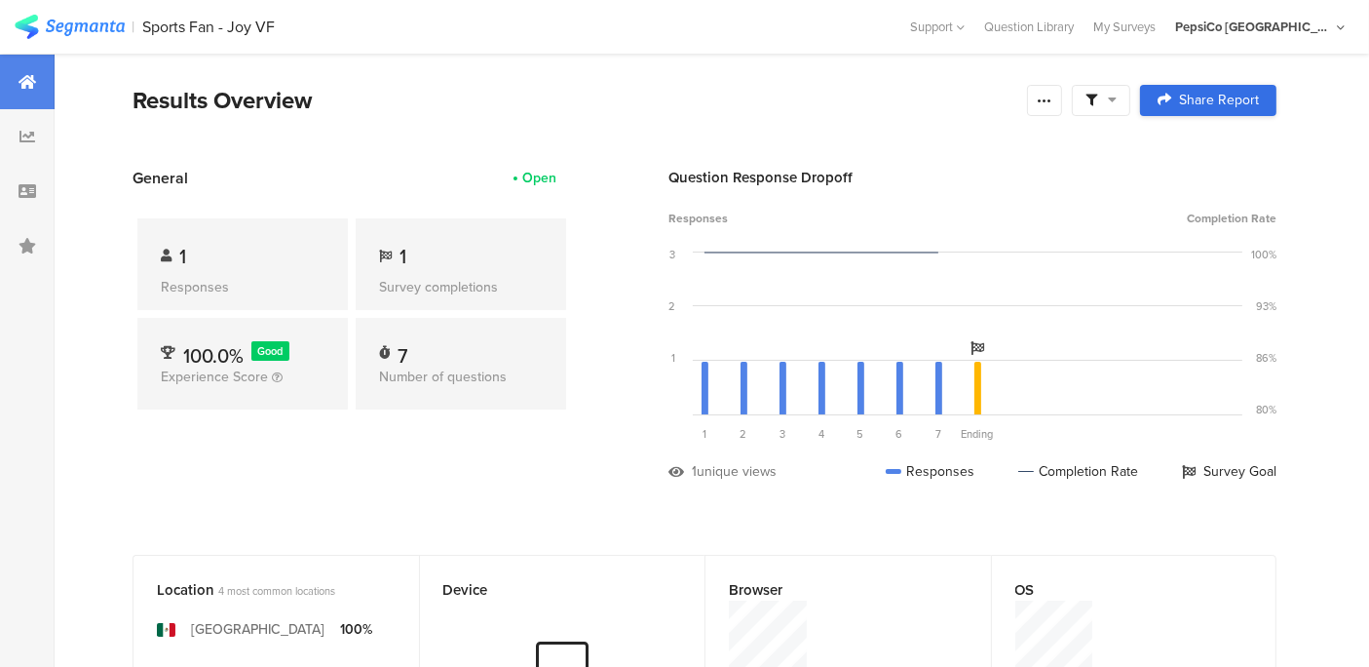
click at [1219, 87] on link "Share Report" at bounding box center [1208, 100] width 136 height 31
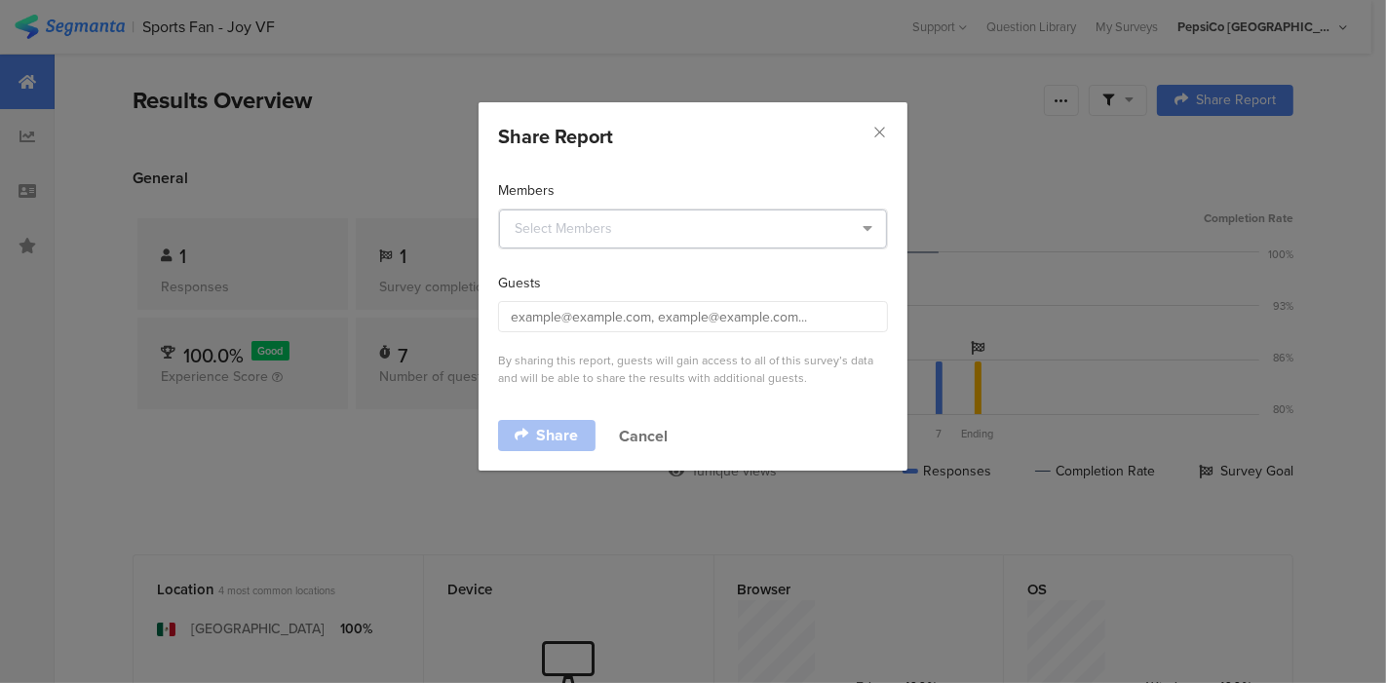
click at [868, 225] on icon "dialog" at bounding box center [868, 229] width 24 height 39
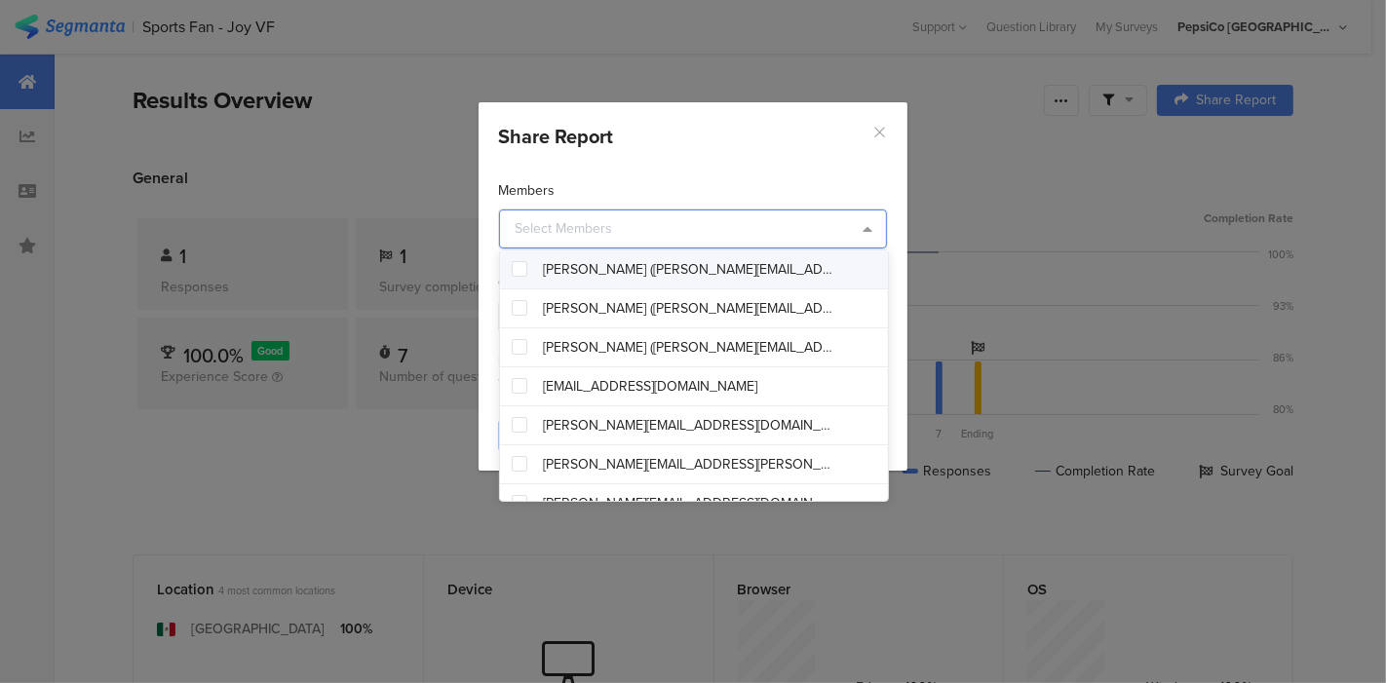
click at [879, 134] on icon "Close" at bounding box center [879, 132] width 17 height 17
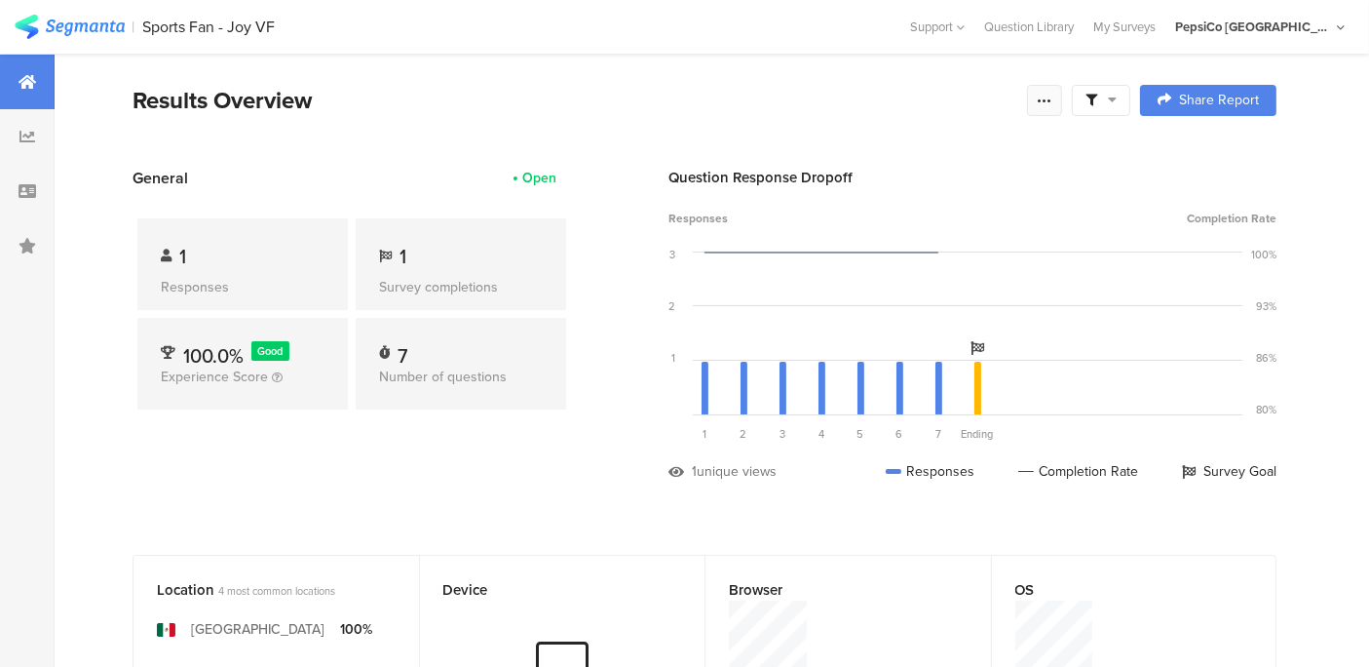
click at [1052, 104] on icon at bounding box center [1045, 101] width 16 height 16
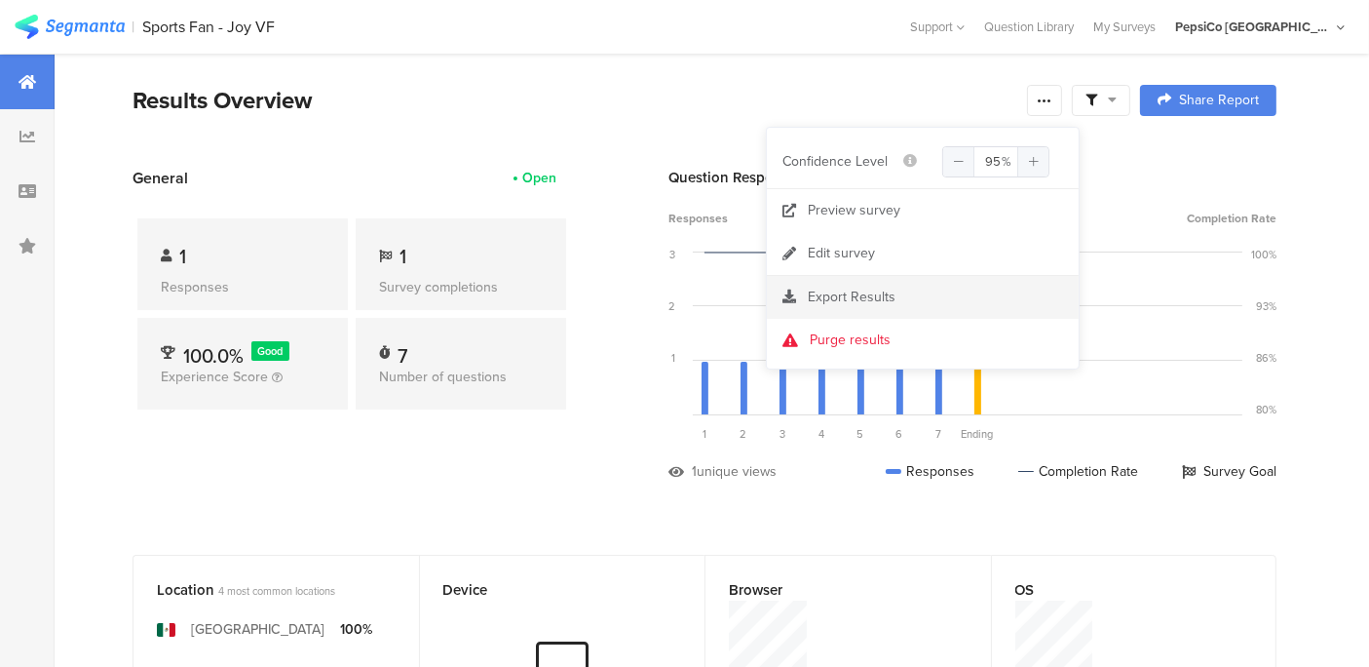
click at [854, 303] on span "Export Results" at bounding box center [852, 296] width 88 height 20
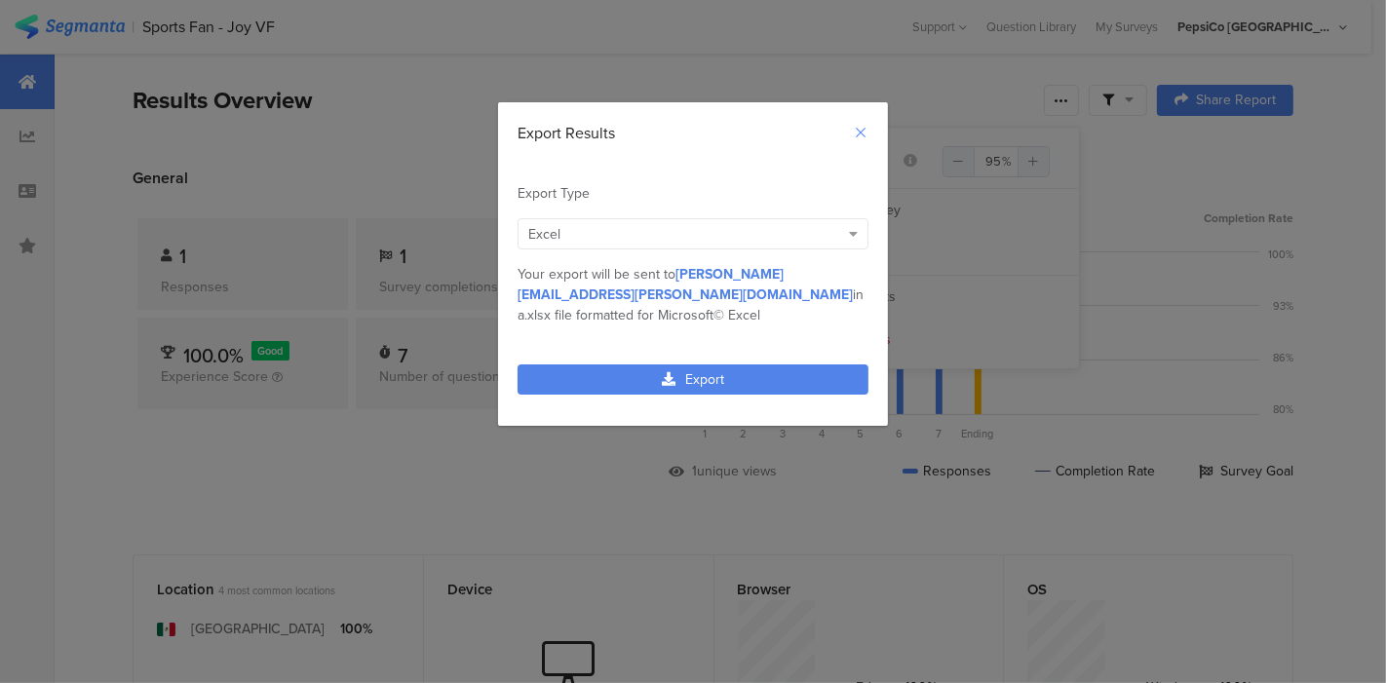
click at [859, 130] on icon "Close" at bounding box center [861, 133] width 16 height 16
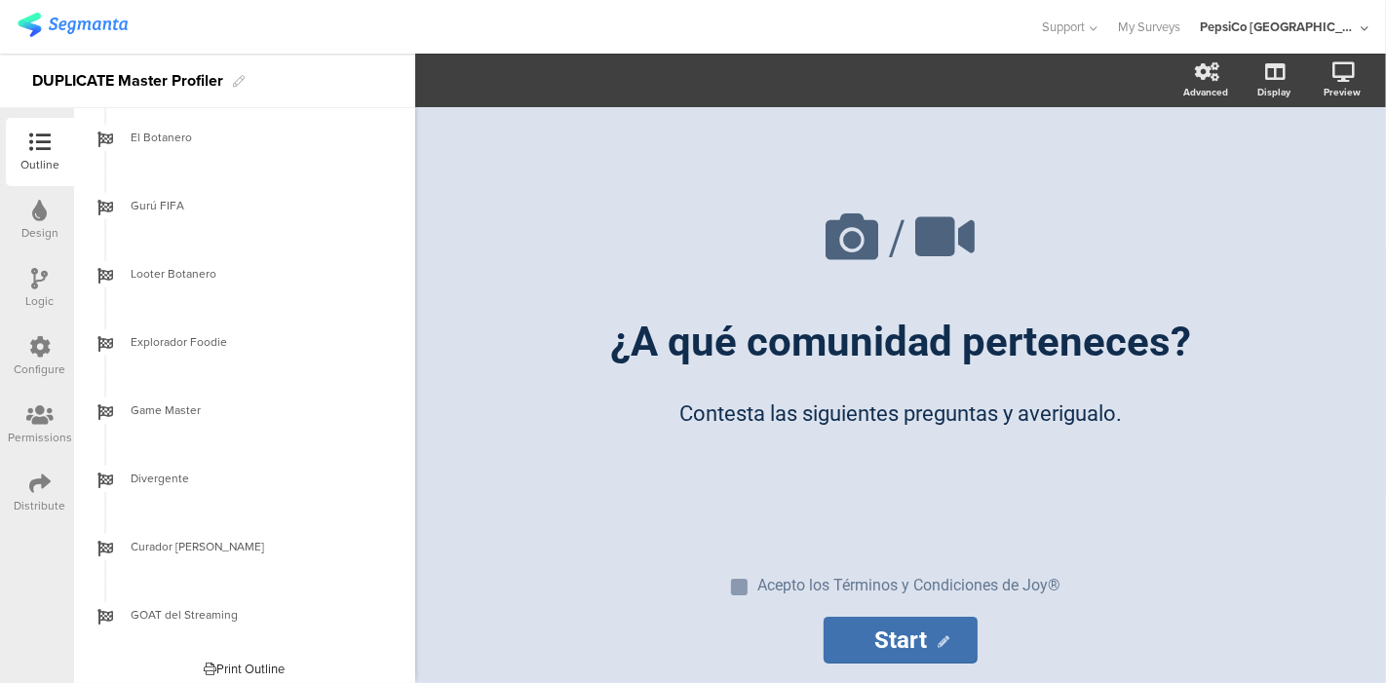
scroll to position [1115, 0]
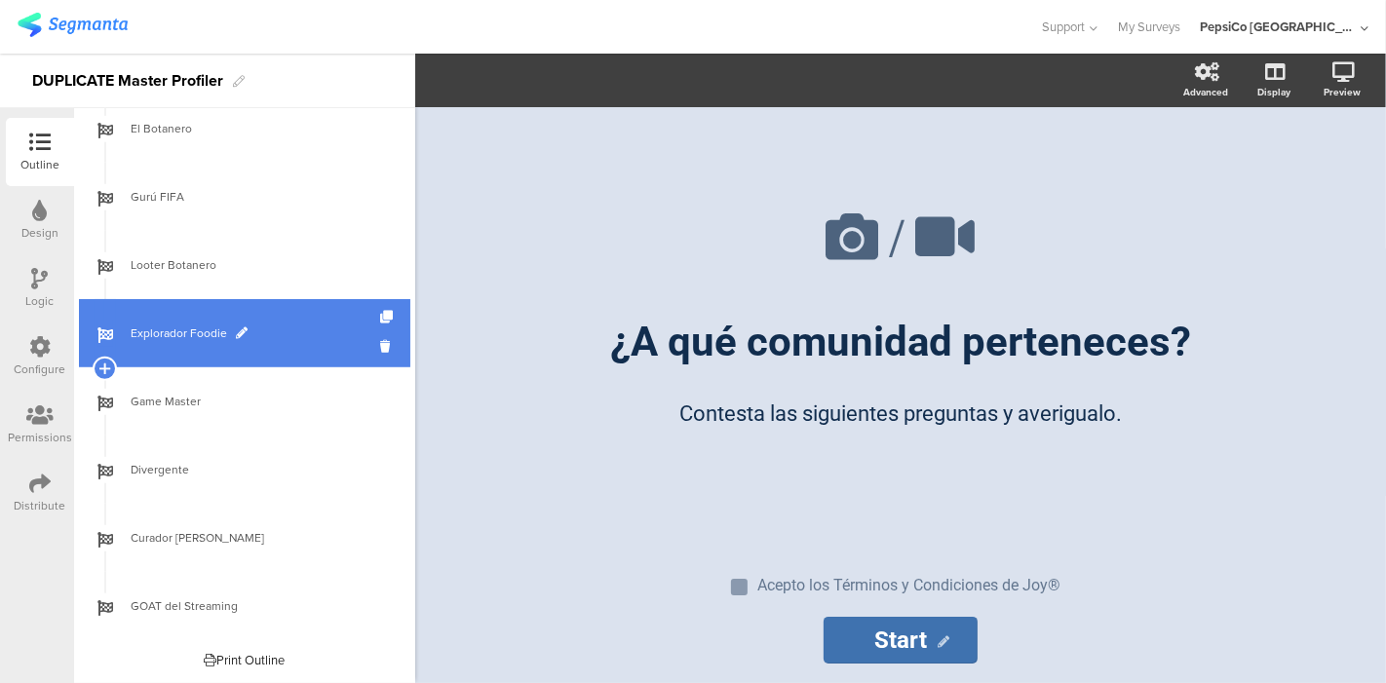
click at [183, 328] on span "Explorador Foodie" at bounding box center [255, 333] width 249 height 19
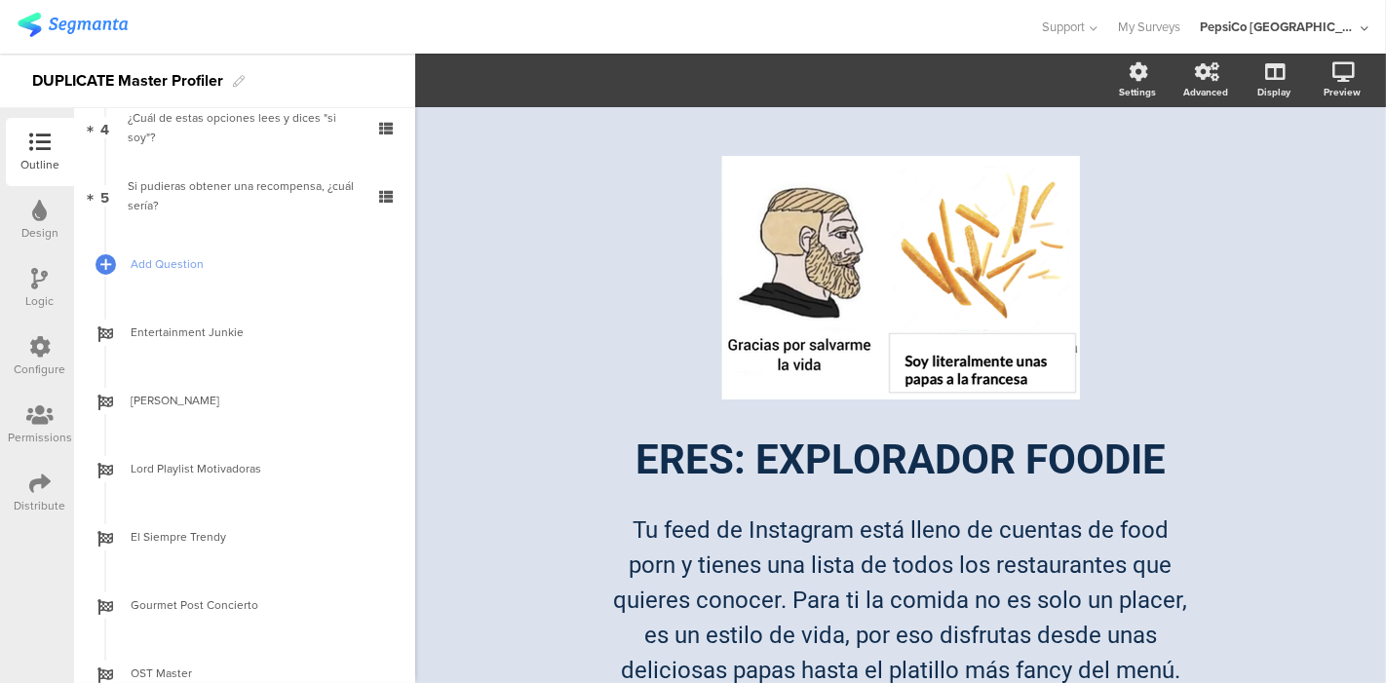
scroll to position [293, 0]
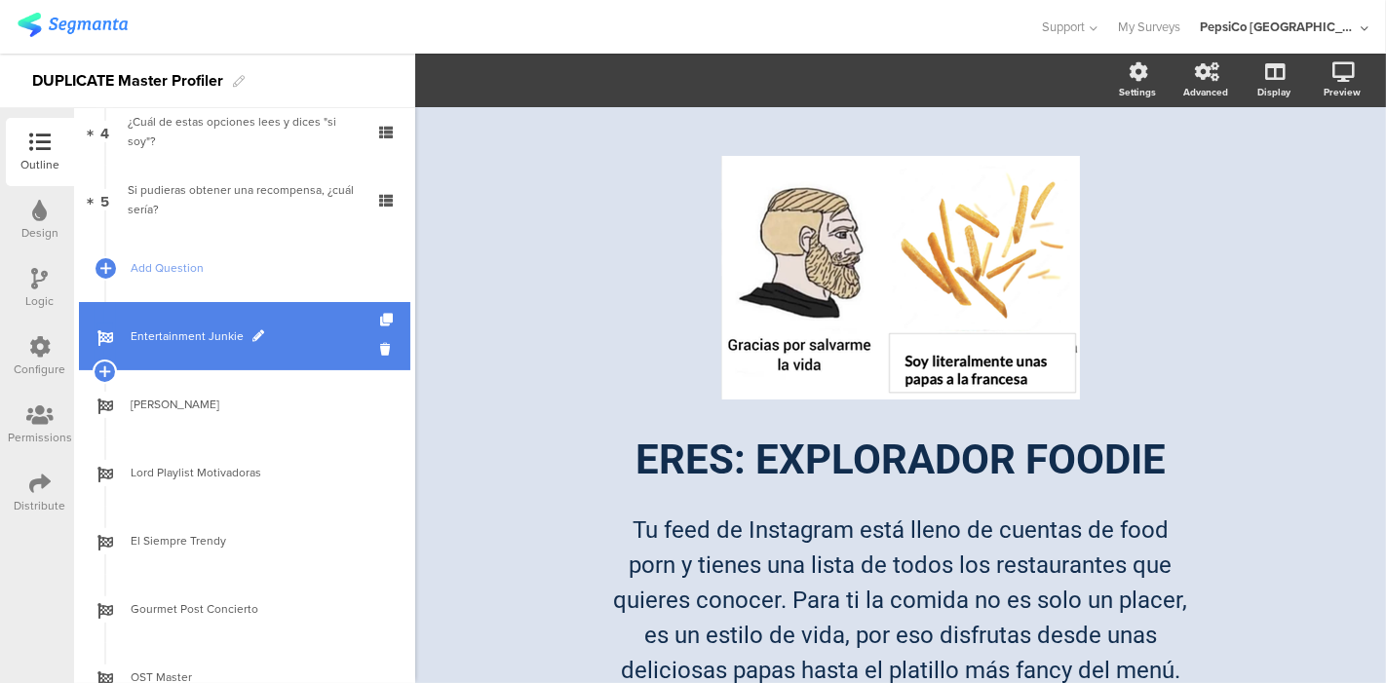
click at [171, 332] on span "Entertainment Junkie" at bounding box center [255, 335] width 249 height 19
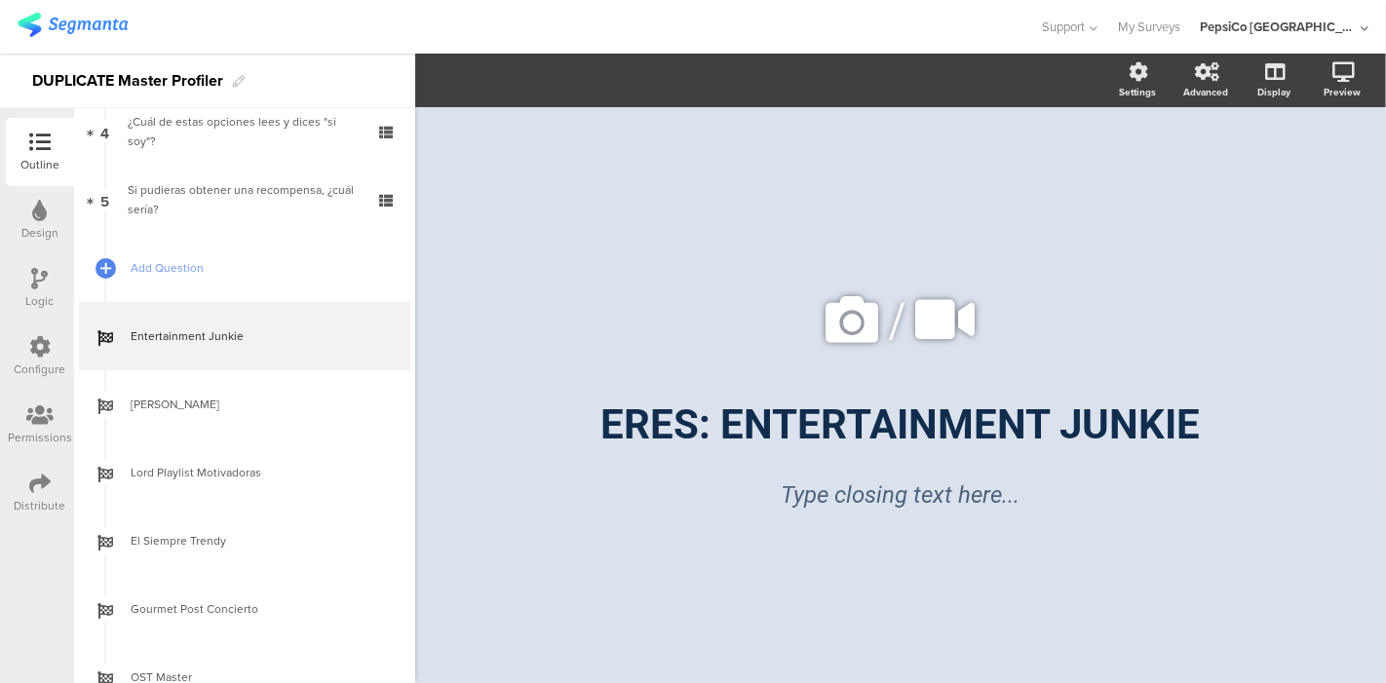
click at [27, 213] on div "Design" at bounding box center [40, 220] width 68 height 68
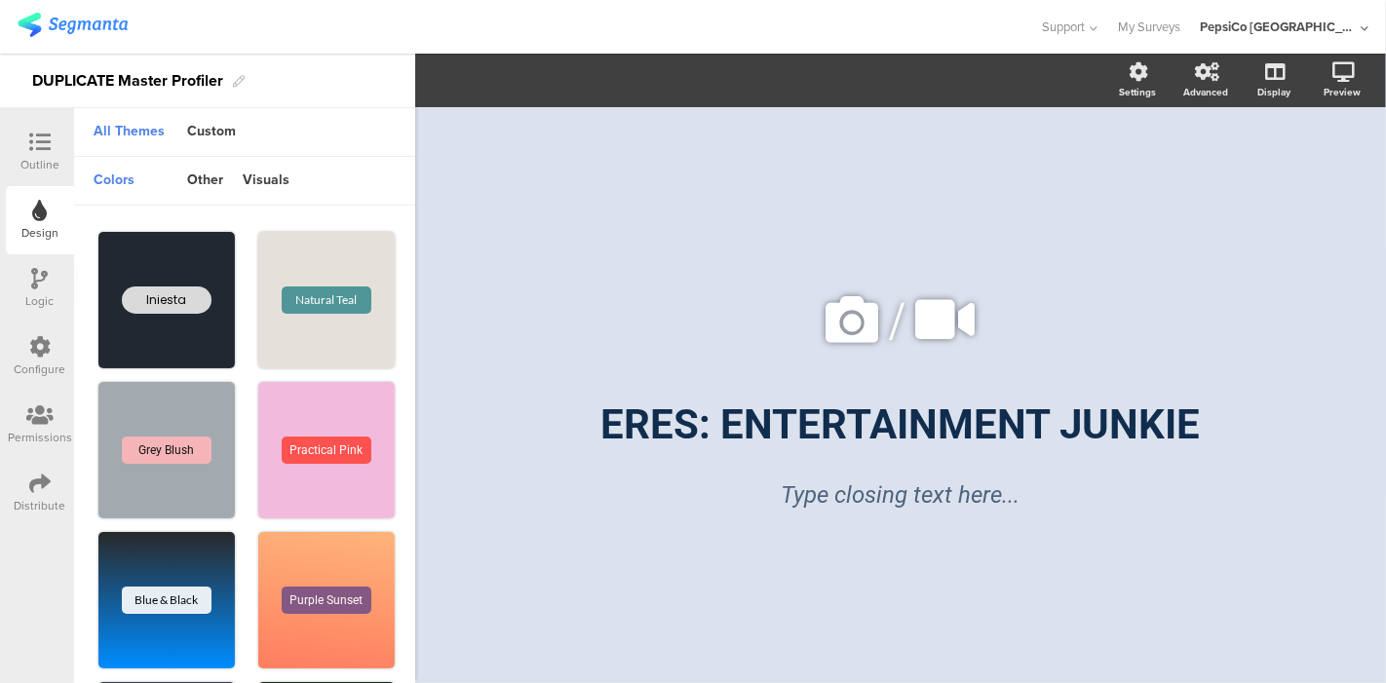
click at [44, 269] on icon at bounding box center [40, 278] width 17 height 21
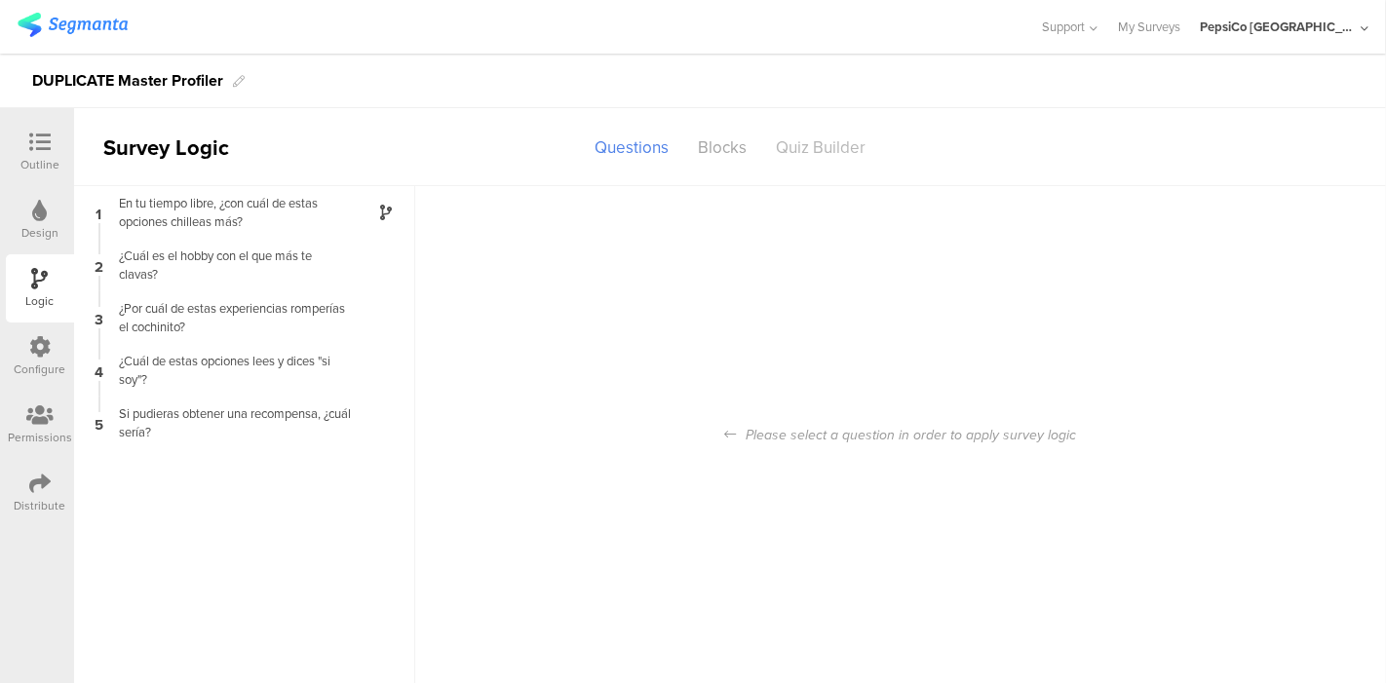
click at [799, 146] on div "Quiz Builder" at bounding box center [820, 148] width 119 height 34
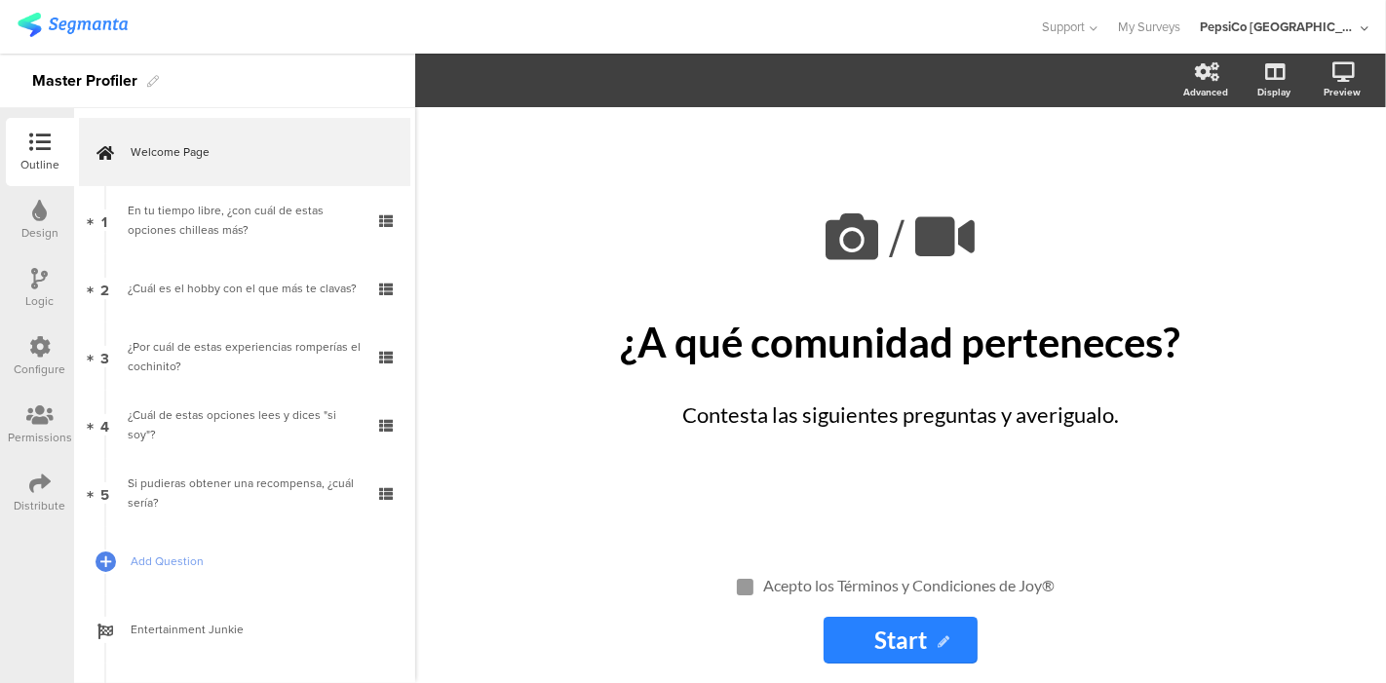
click at [30, 279] on div "Logic" at bounding box center [40, 288] width 68 height 68
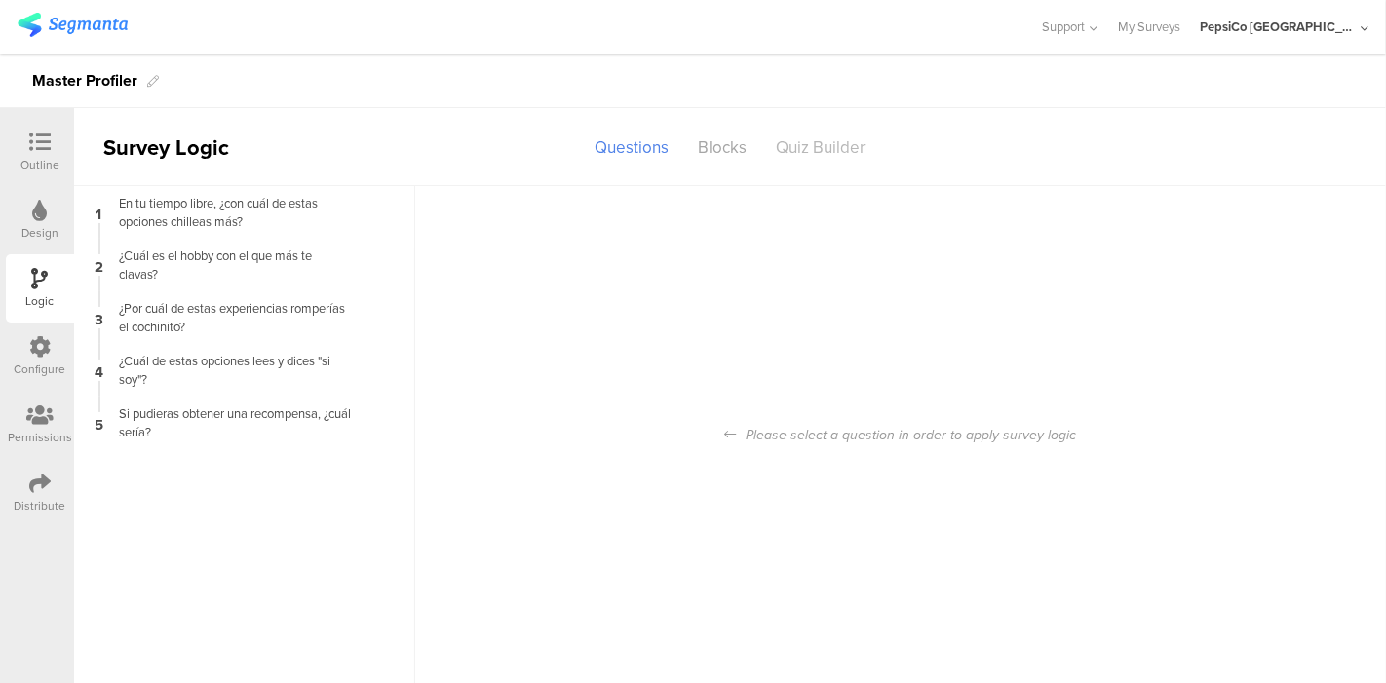
click at [820, 149] on div "Quiz Builder" at bounding box center [820, 148] width 119 height 34
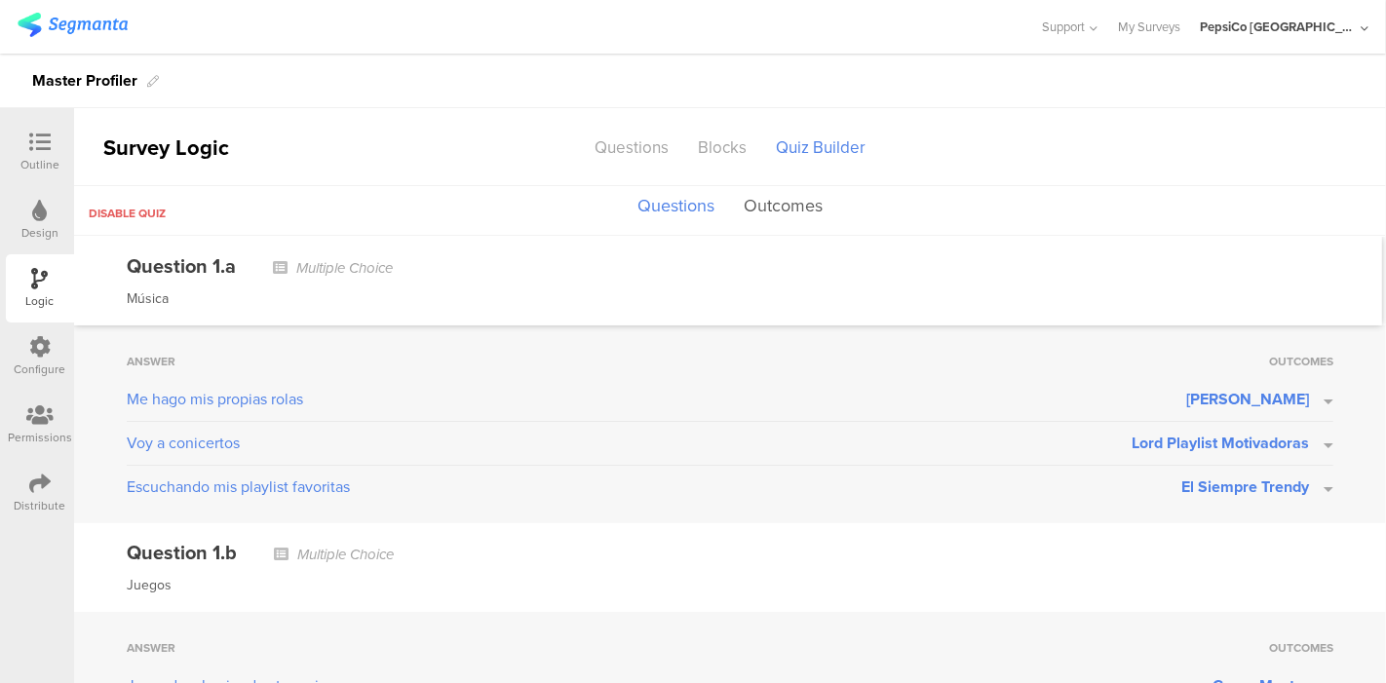
click at [778, 206] on button "Outcomes" at bounding box center [783, 206] width 89 height 37
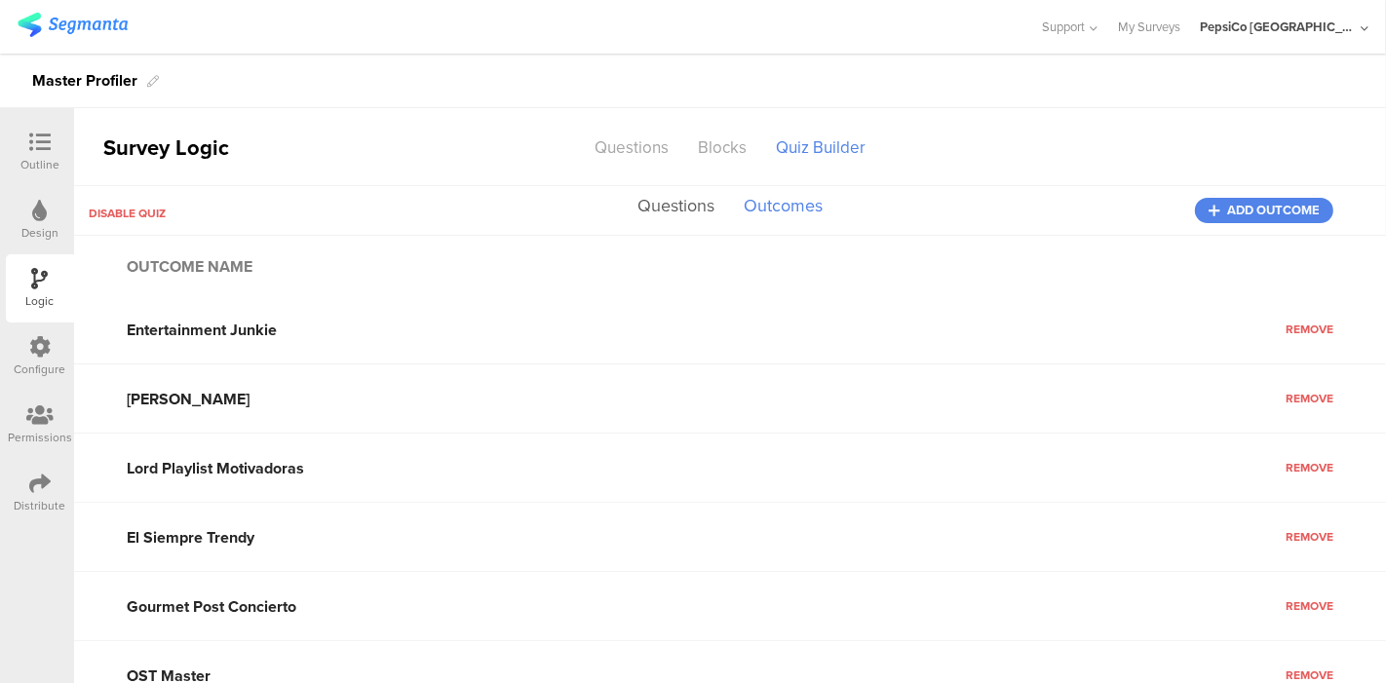
click at [680, 209] on button "Questions" at bounding box center [675, 206] width 87 height 37
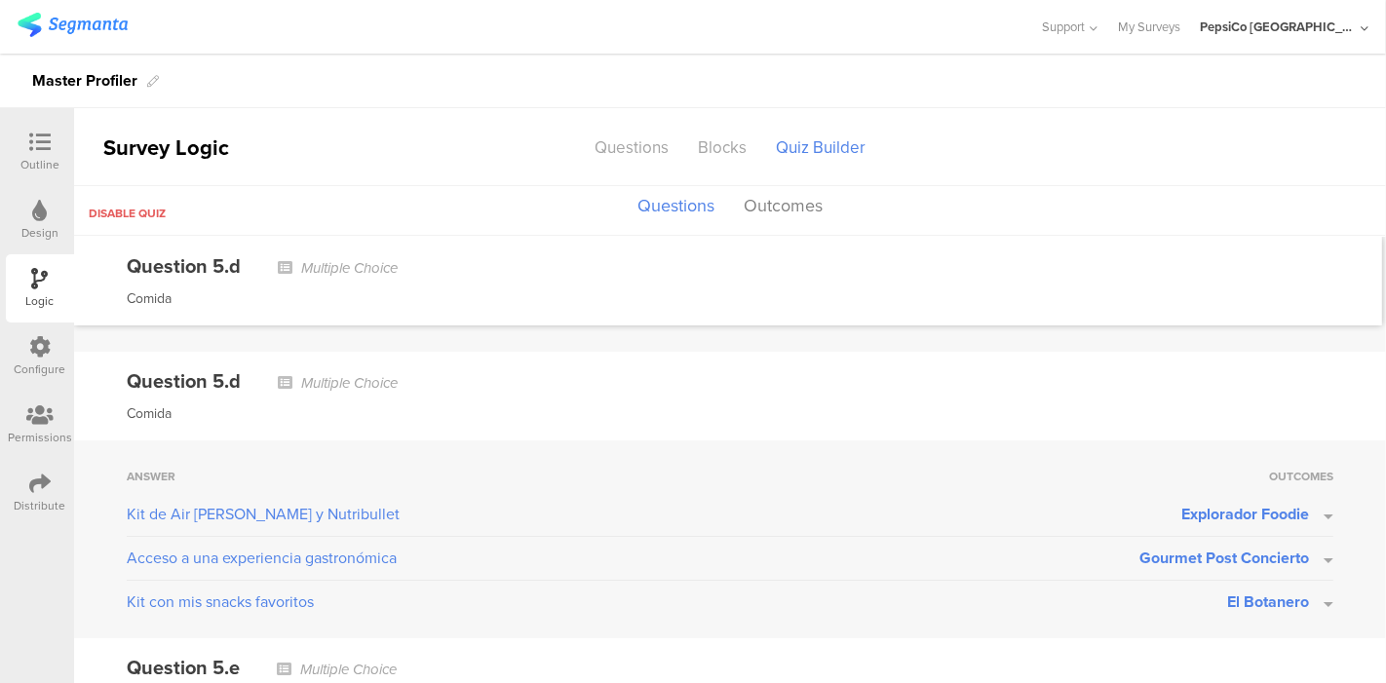
scroll to position [6689, 0]
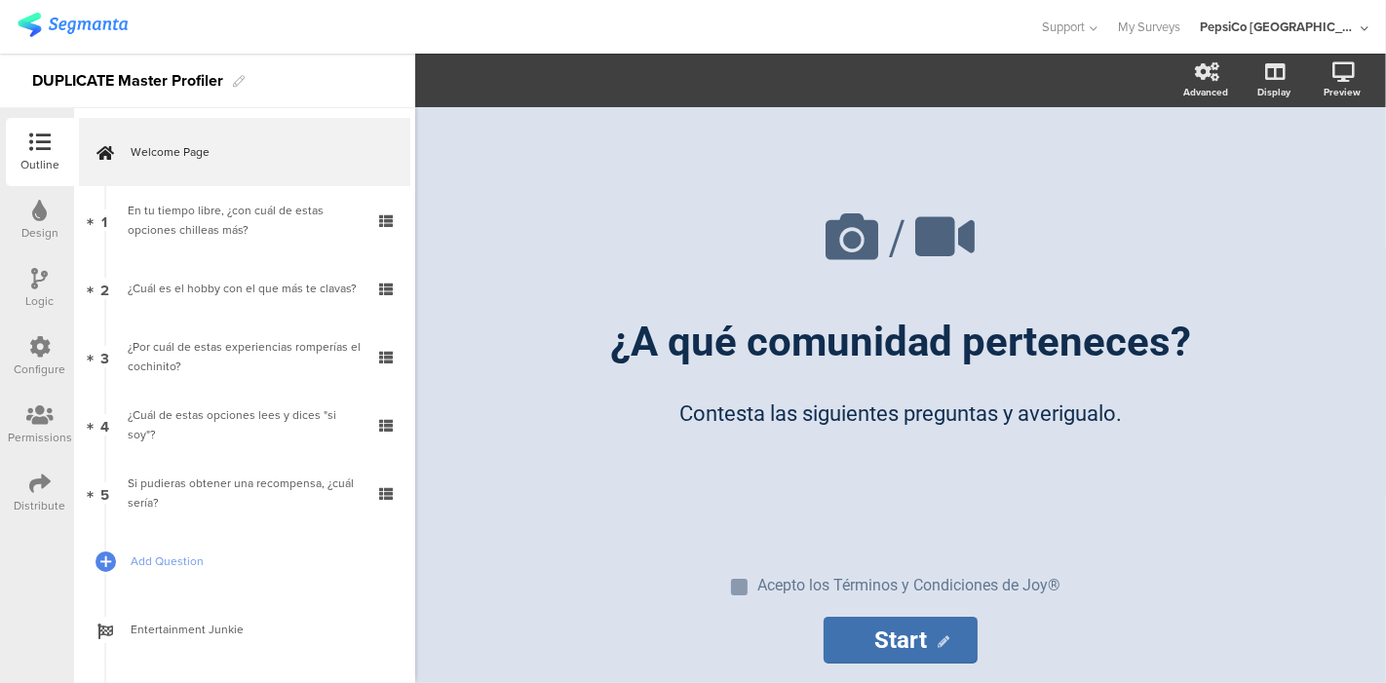
click at [36, 486] on icon at bounding box center [39, 483] width 21 height 21
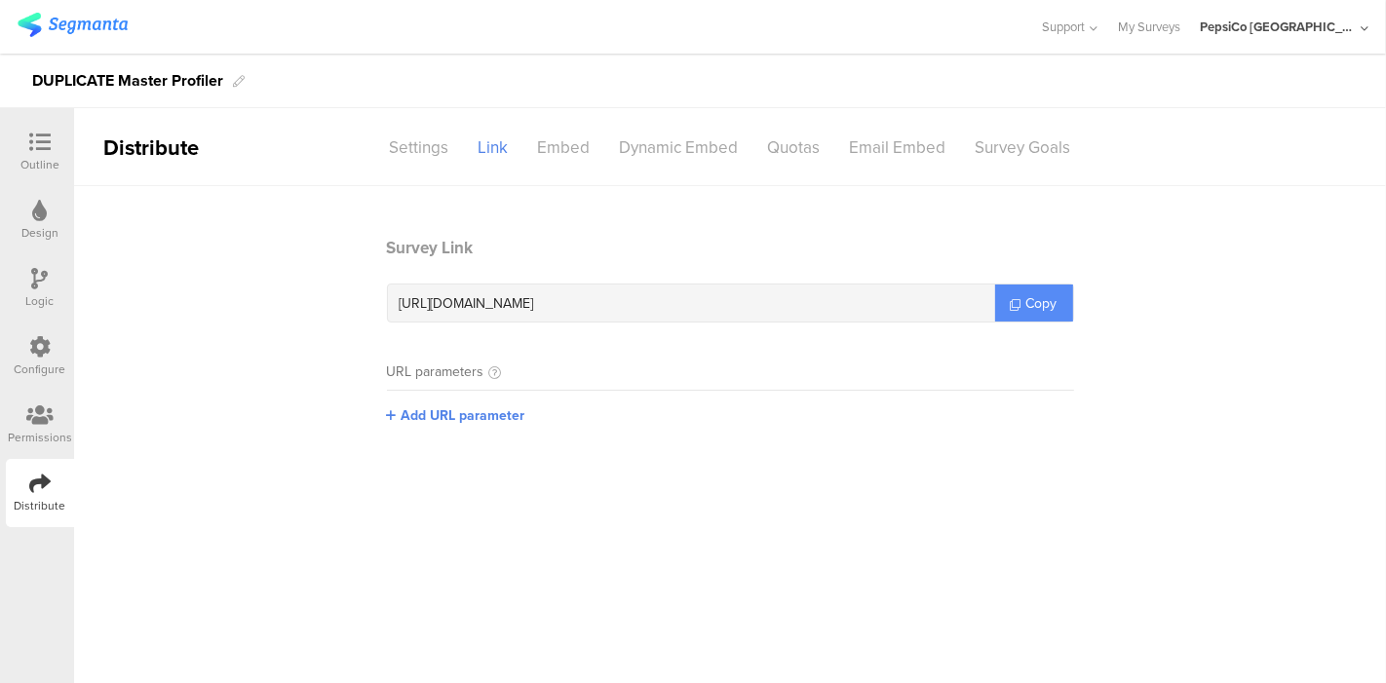
click at [1010, 289] on link "Copy" at bounding box center [1034, 303] width 78 height 37
click at [1039, 307] on span "Copy" at bounding box center [1041, 303] width 31 height 20
